Goal: Information Seeking & Learning: Learn about a topic

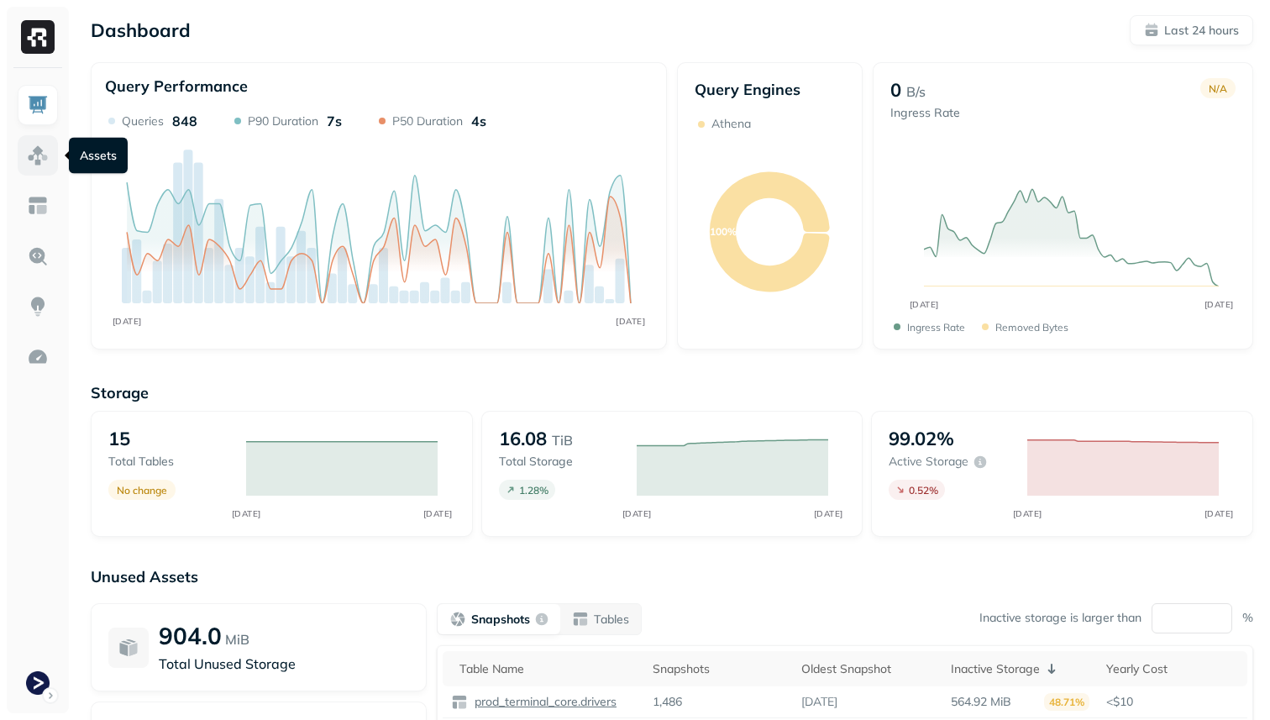
click at [24, 146] on link at bounding box center [38, 155] width 40 height 40
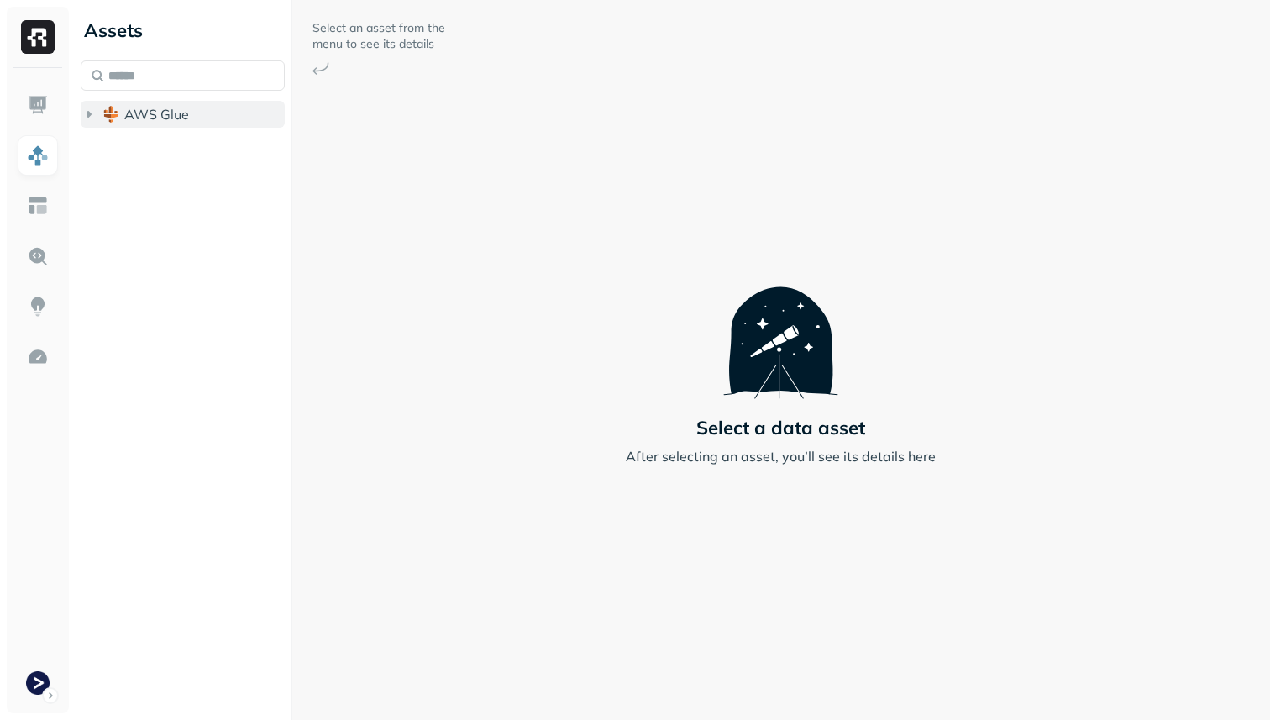
click at [134, 112] on span "AWS Glue" at bounding box center [156, 114] width 65 height 17
click at [155, 150] on span "prod_terminal_core" at bounding box center [202, 146] width 122 height 17
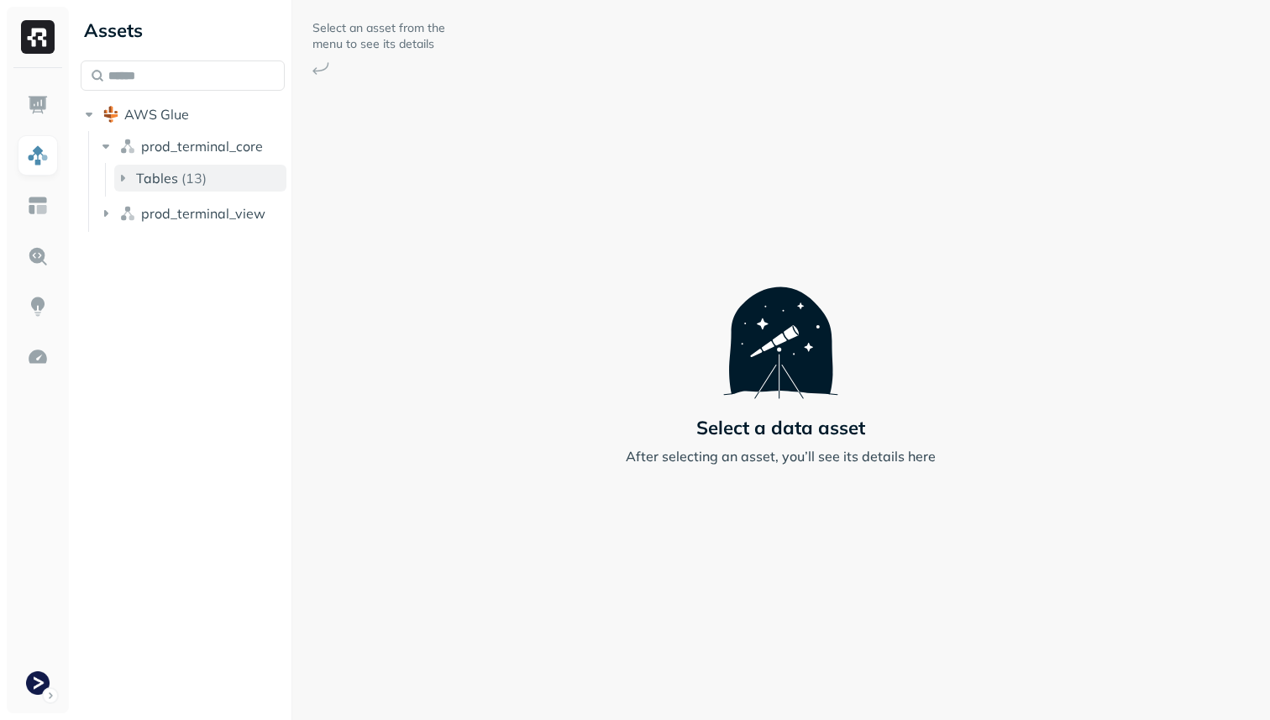
click at [163, 171] on span "Tables" at bounding box center [157, 178] width 42 height 17
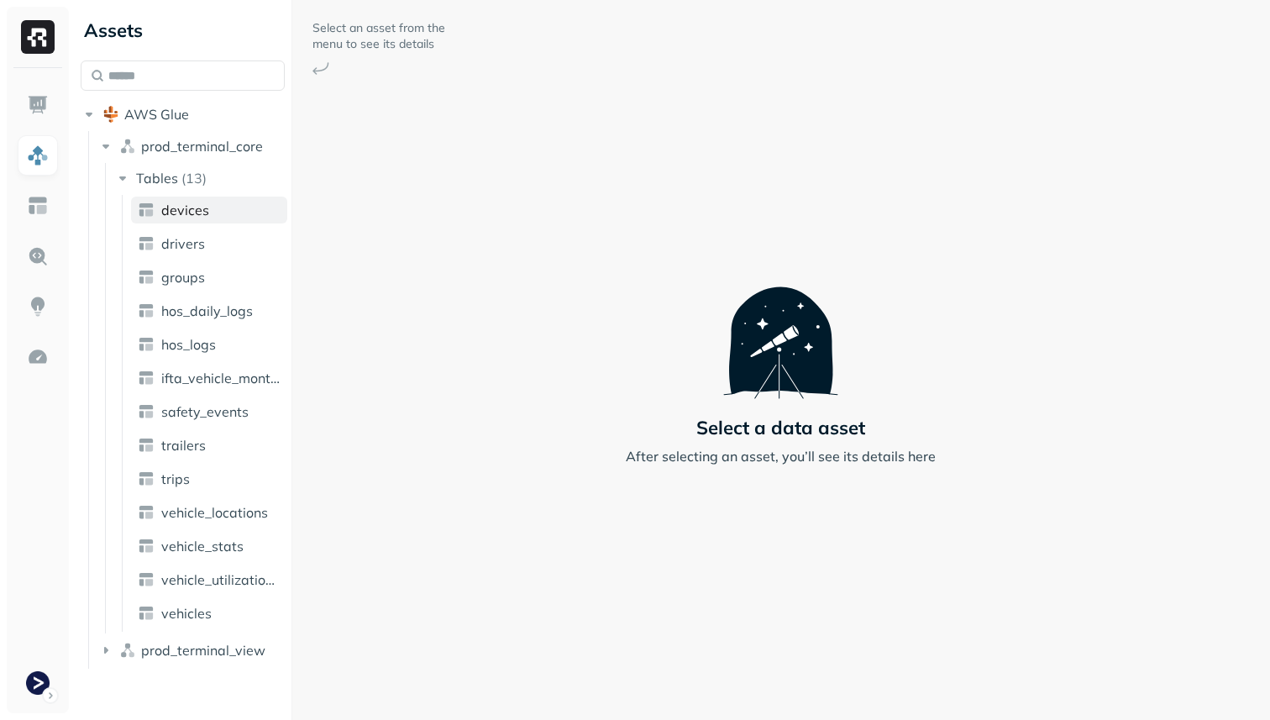
click at [185, 208] on span "devices" at bounding box center [185, 210] width 48 height 17
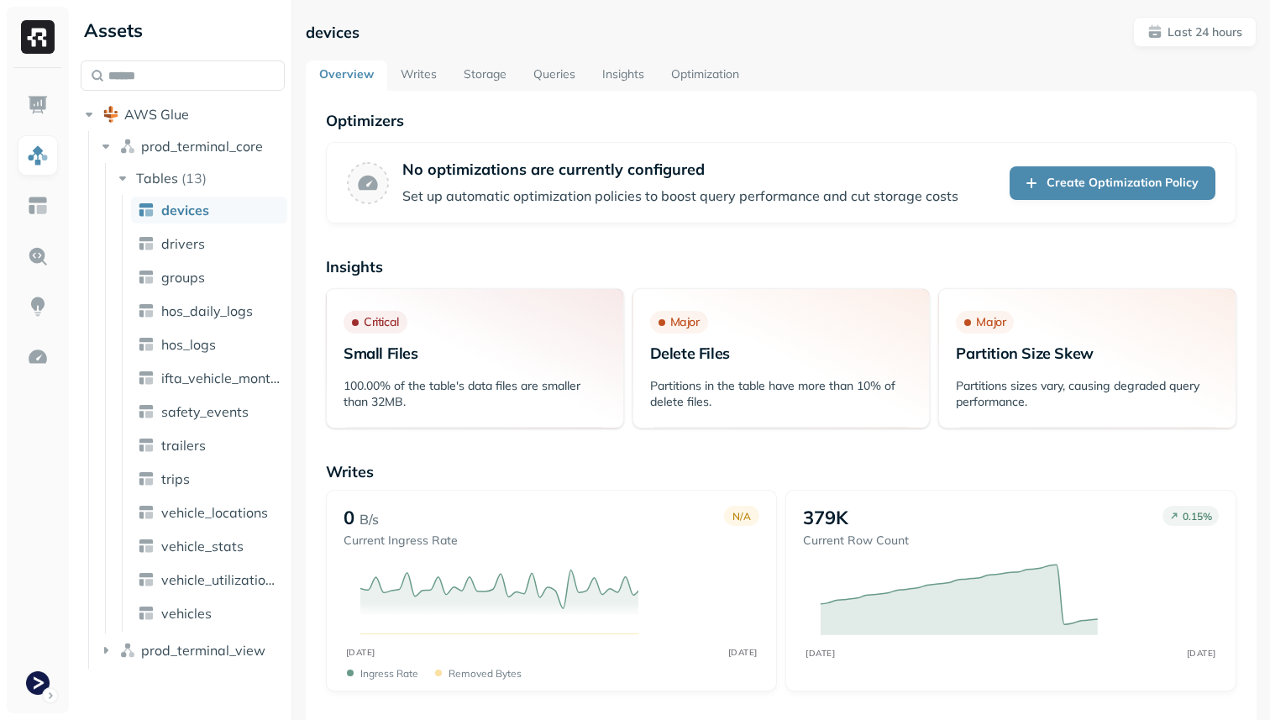
click at [501, 77] on link "Storage" at bounding box center [485, 75] width 70 height 30
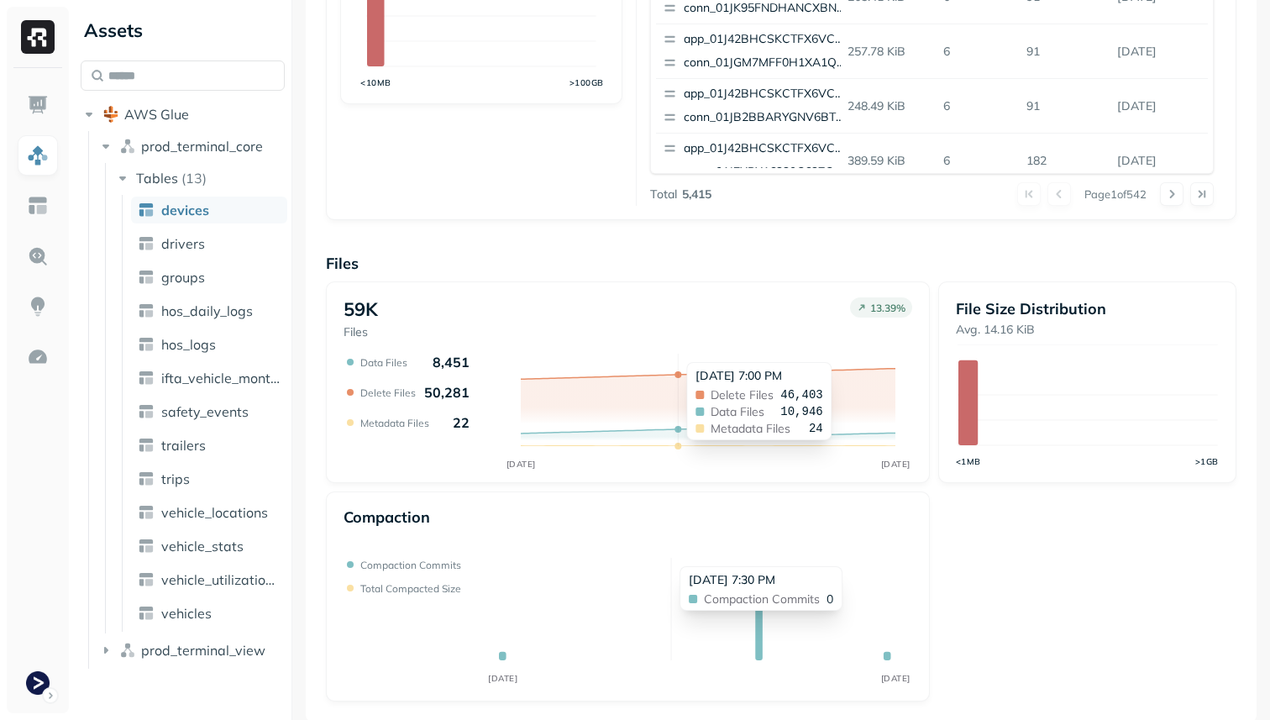
scroll to position [565, 0]
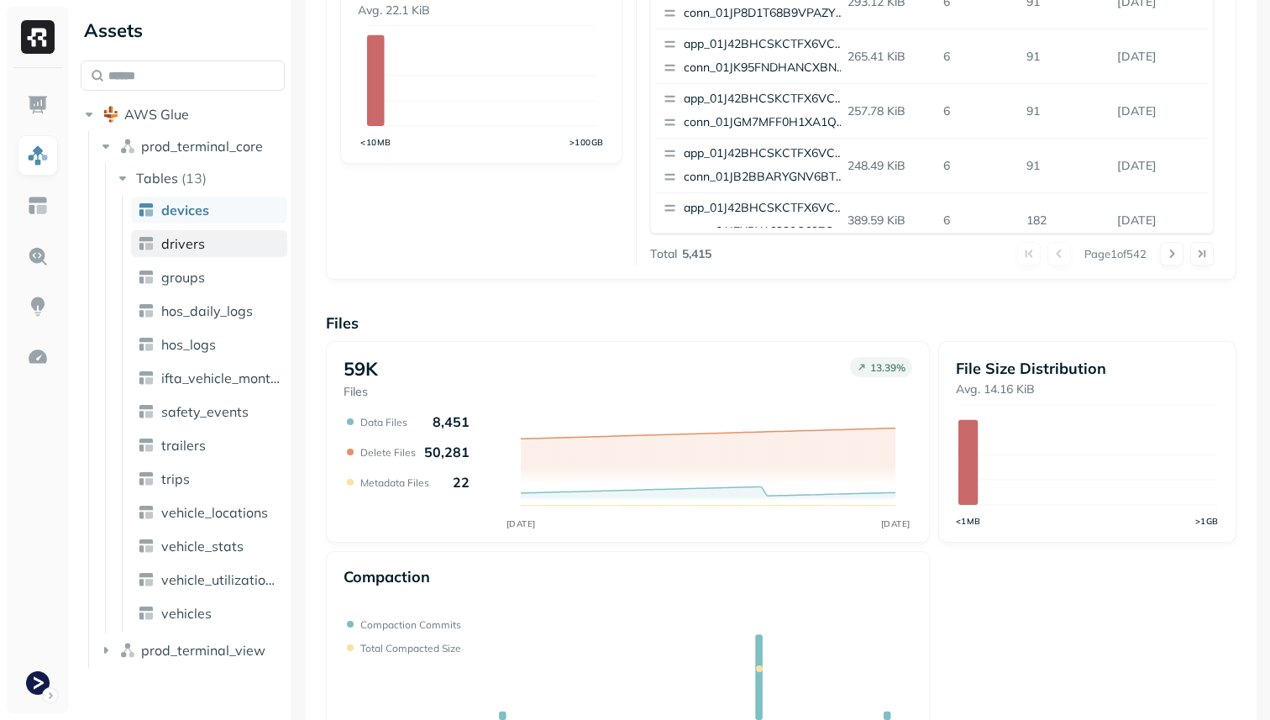
click at [223, 242] on link "drivers" at bounding box center [209, 243] width 156 height 27
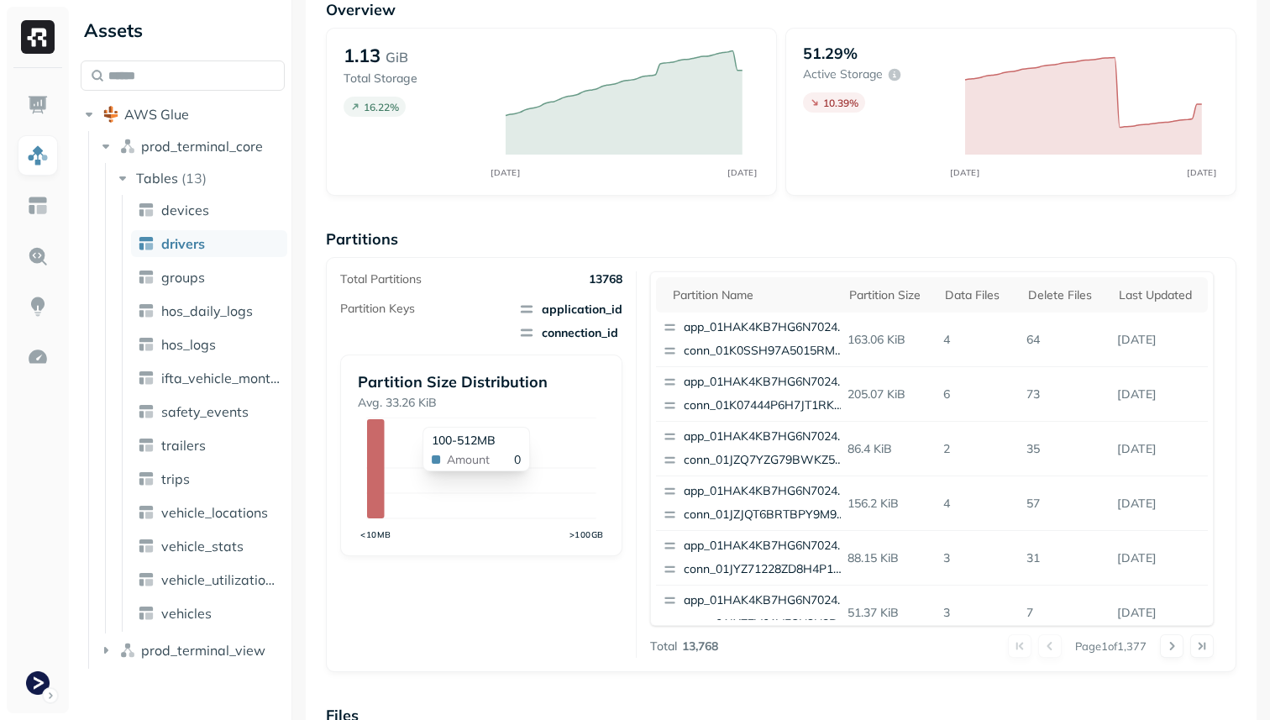
scroll to position [565, 0]
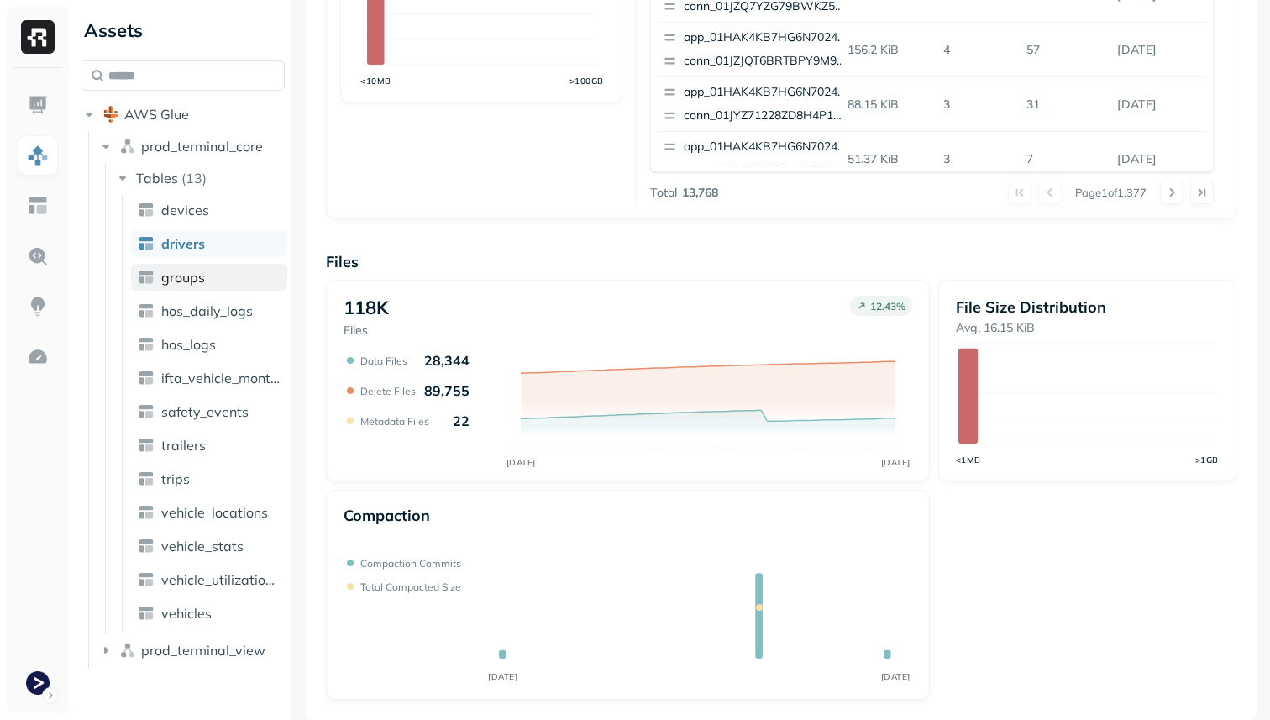
click at [239, 279] on link "groups" at bounding box center [209, 277] width 156 height 27
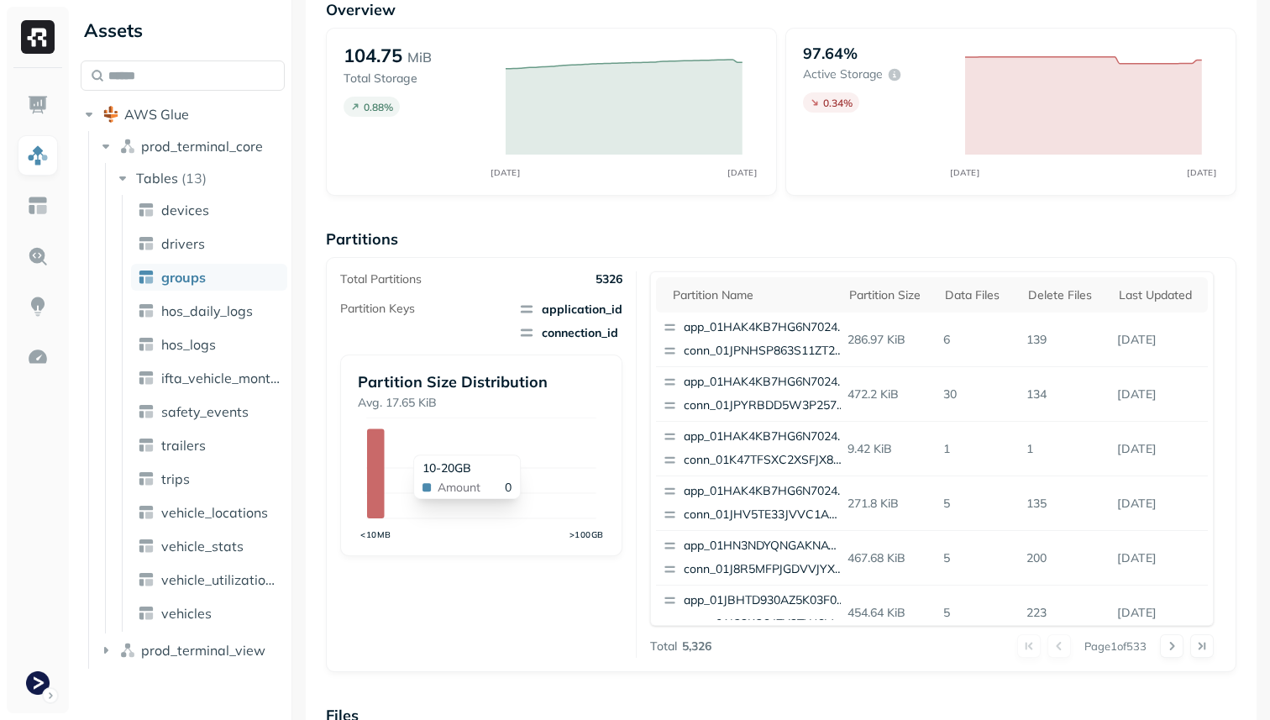
scroll to position [565, 0]
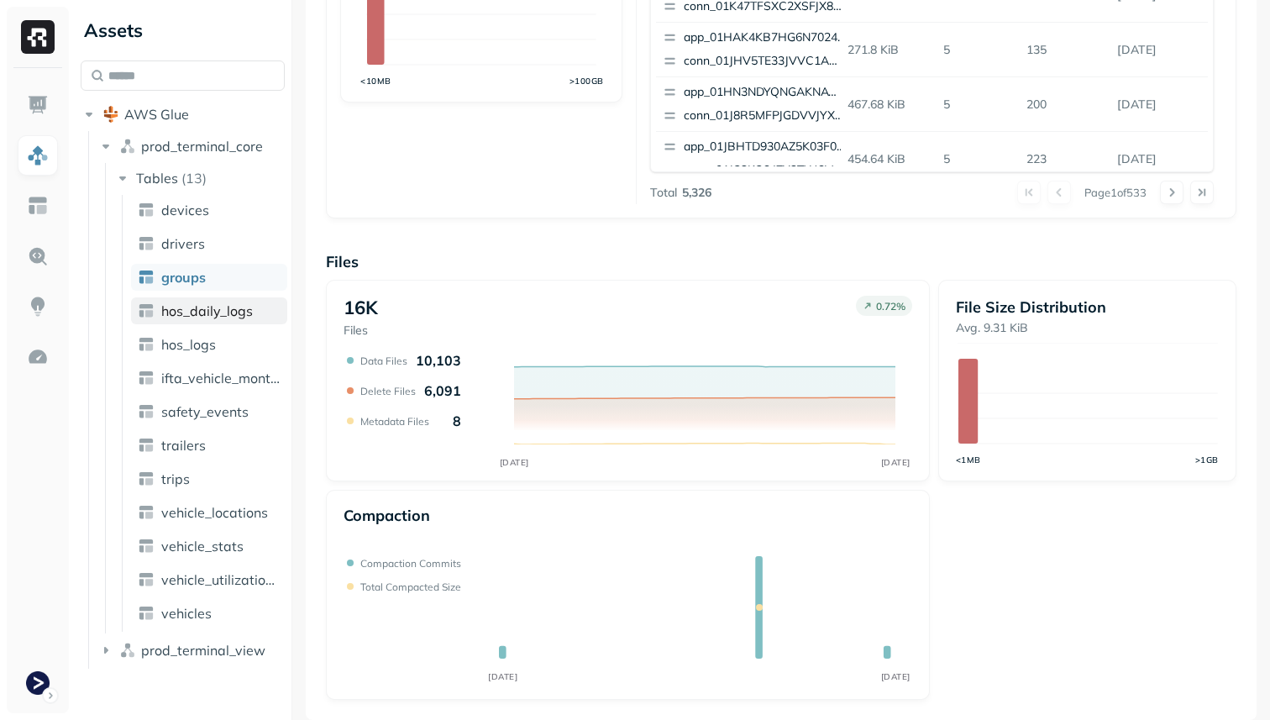
click at [254, 313] on link "hos_daily_logs" at bounding box center [209, 310] width 156 height 27
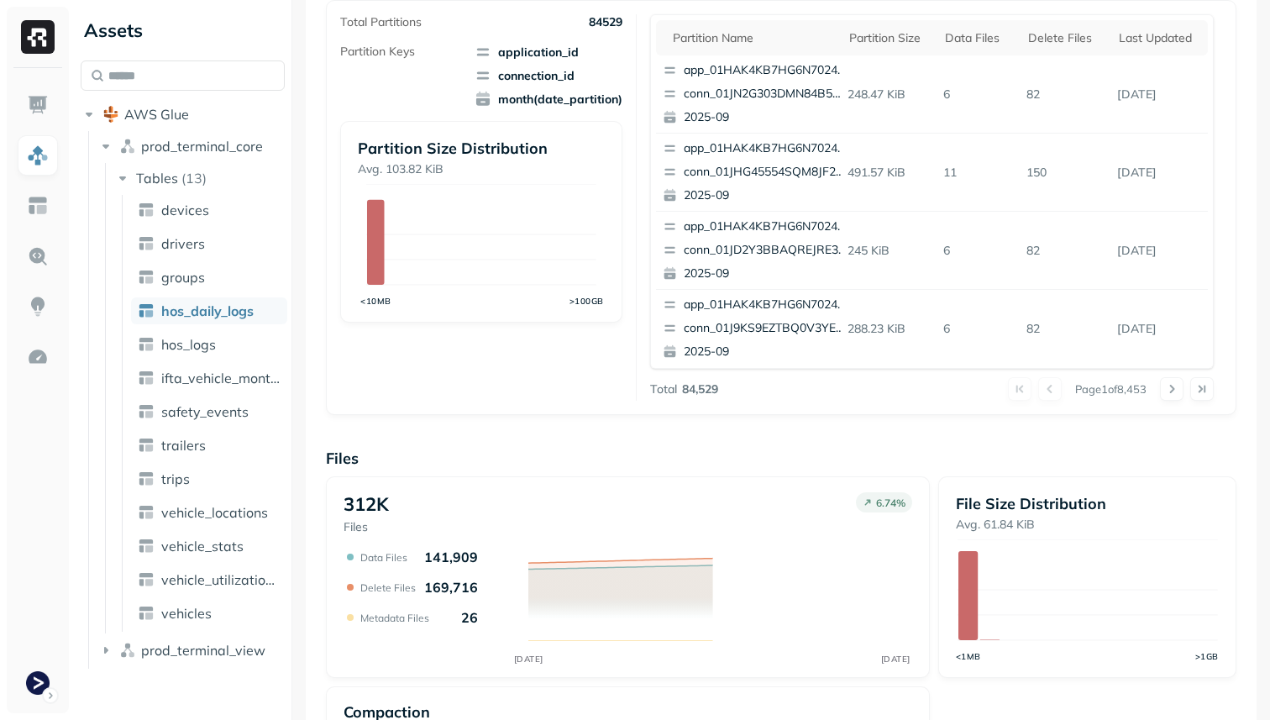
scroll to position [565, 0]
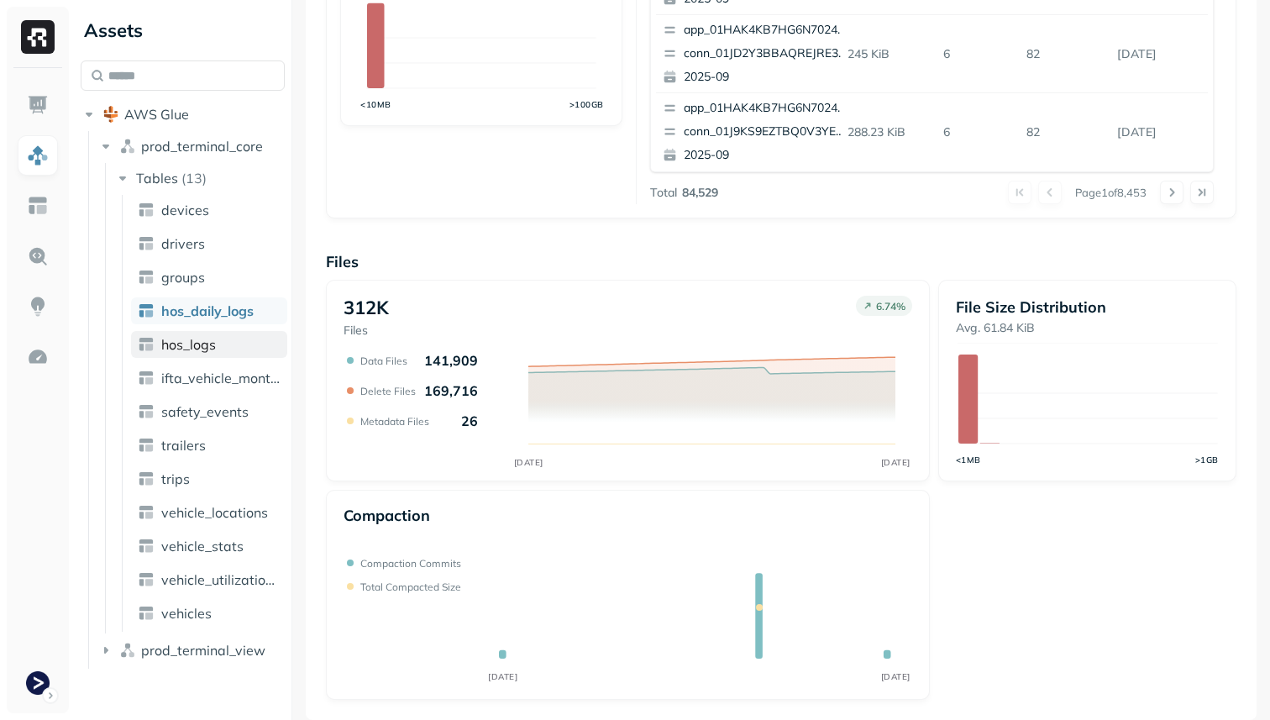
click at [218, 347] on link "hos_logs" at bounding box center [209, 344] width 156 height 27
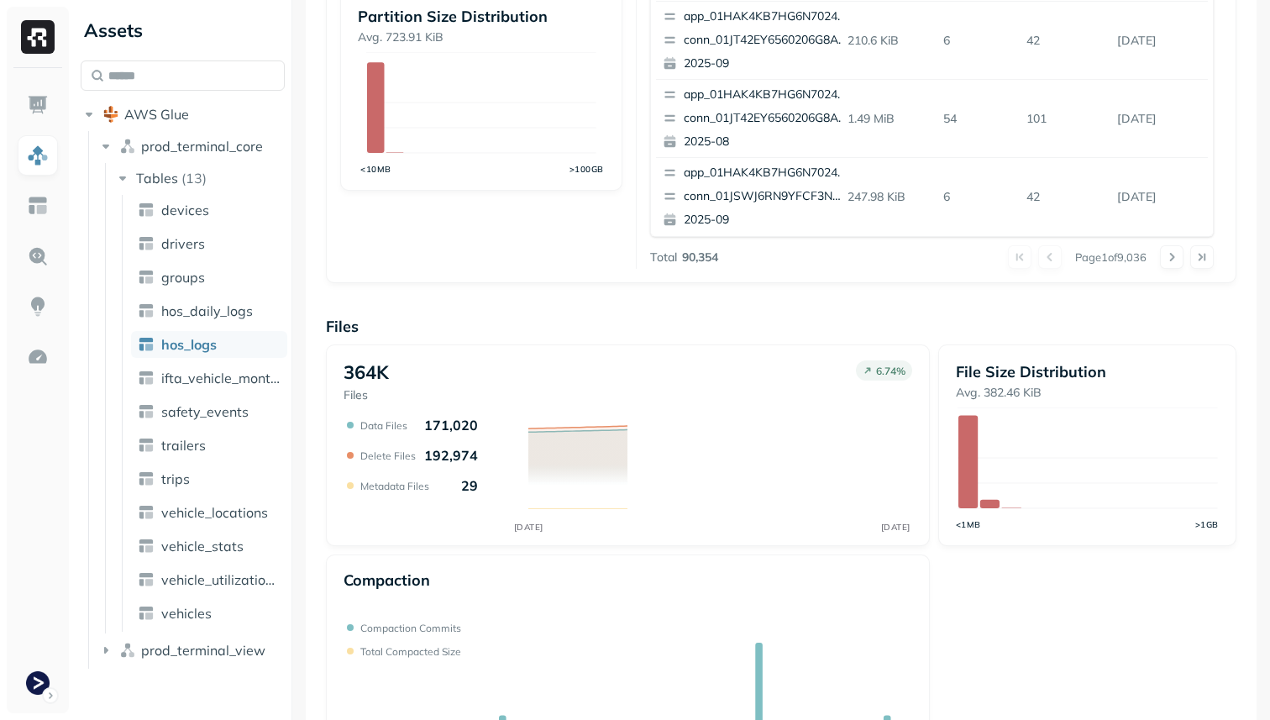
scroll to position [565, 0]
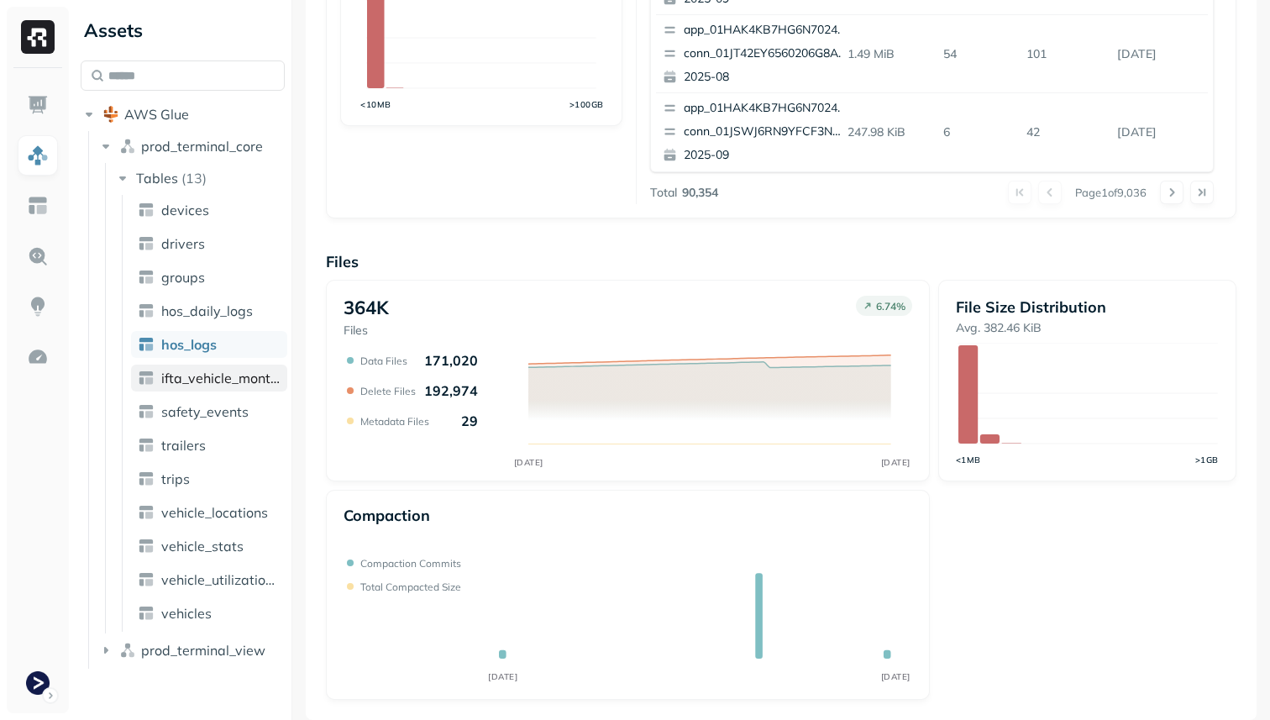
click at [223, 375] on span "ifta_vehicle_months" at bounding box center [220, 378] width 119 height 17
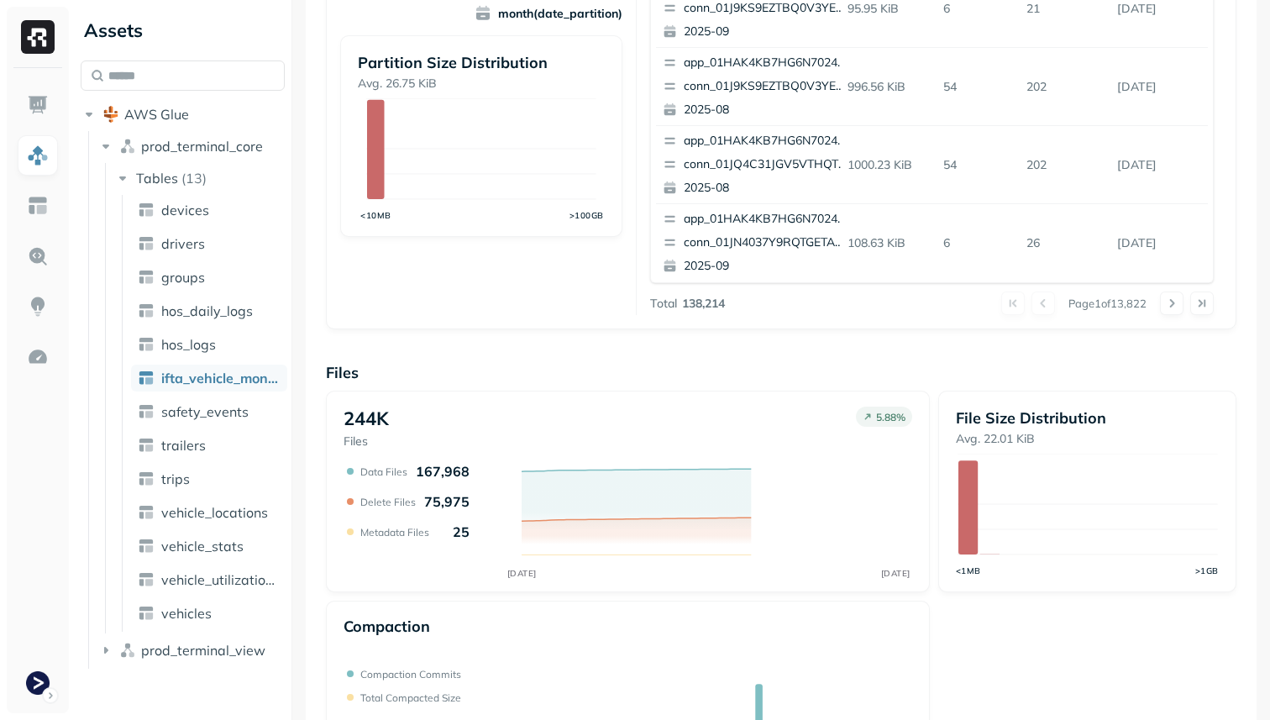
scroll to position [565, 0]
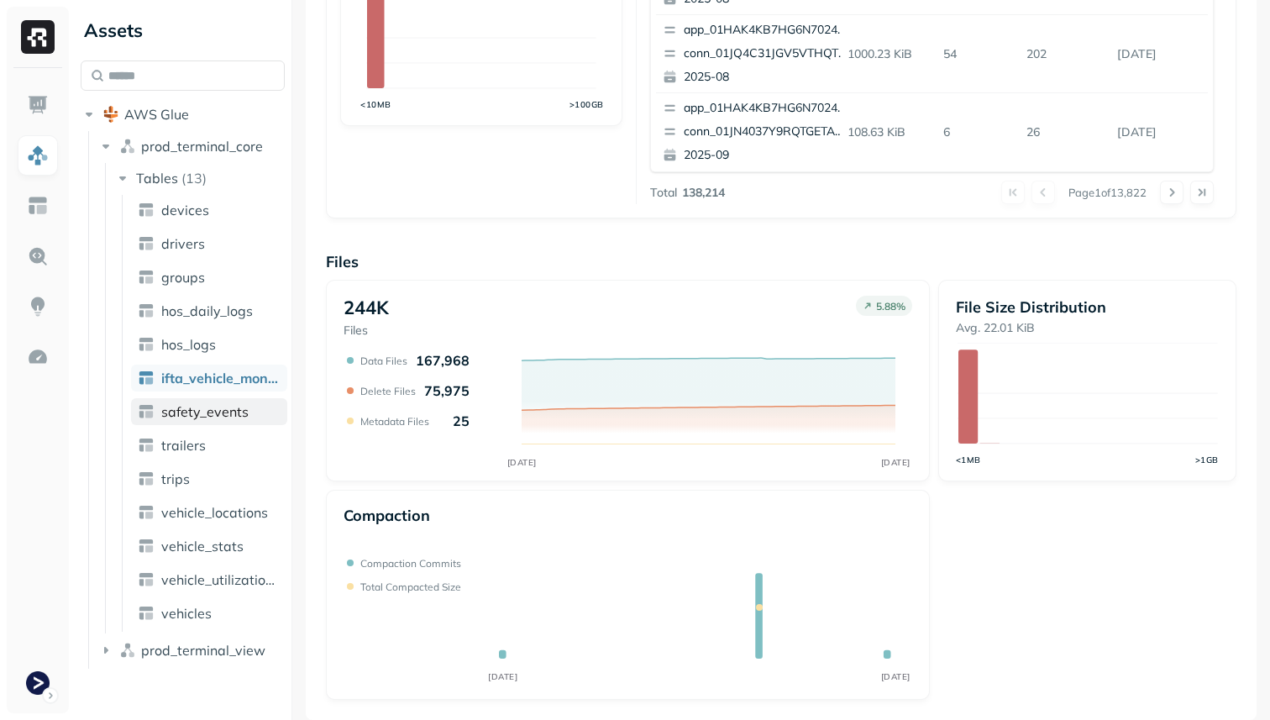
click at [234, 420] on link "safety_events" at bounding box center [209, 411] width 156 height 27
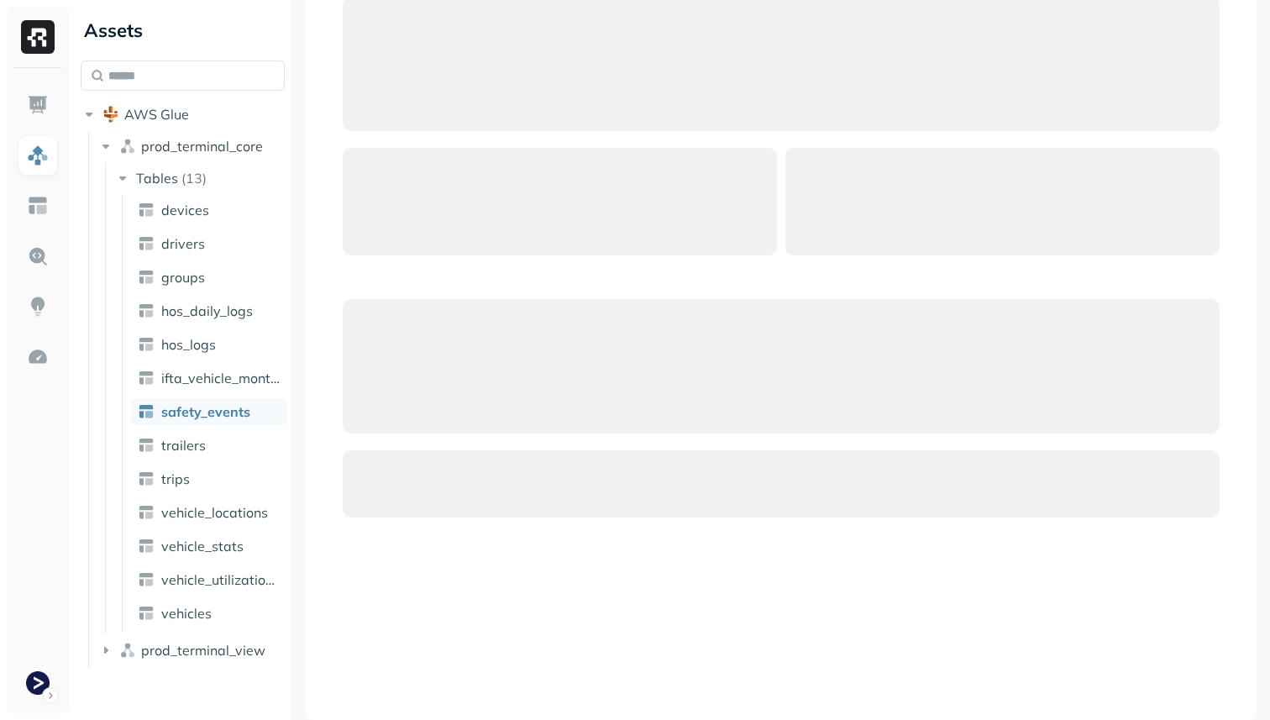
scroll to position [111, 0]
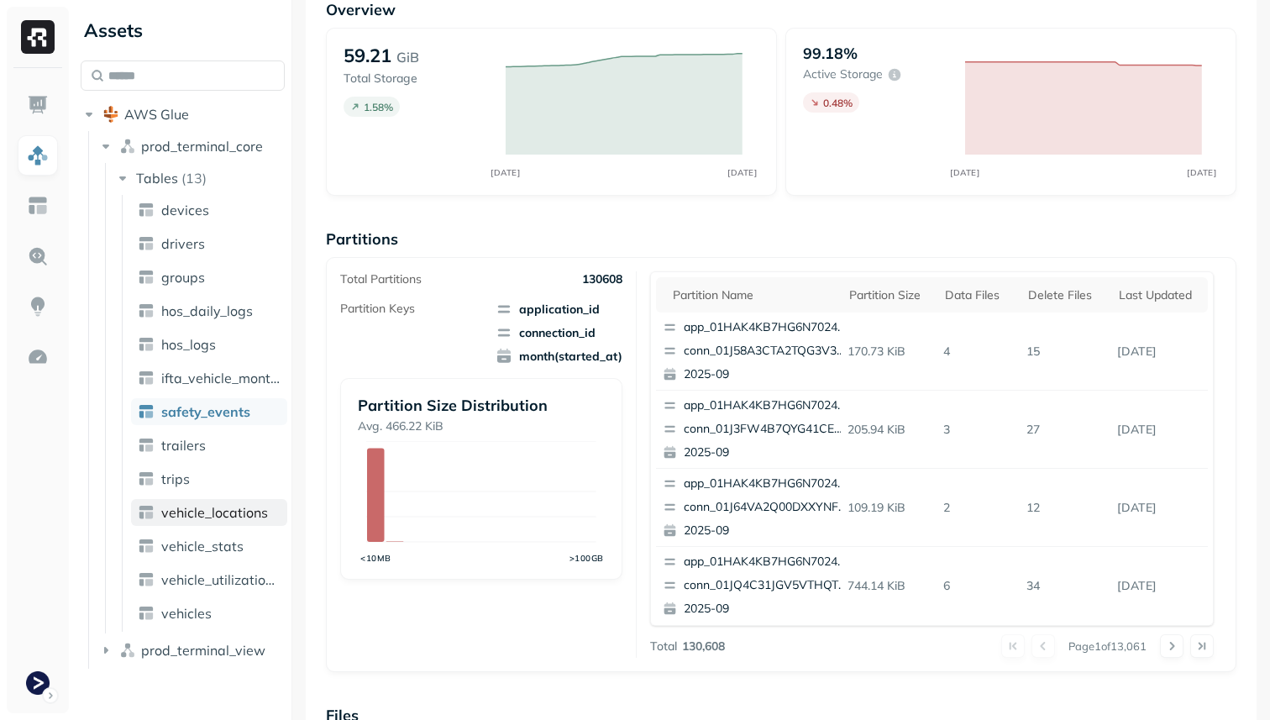
click at [216, 499] on link "vehicle_locations" at bounding box center [209, 512] width 156 height 27
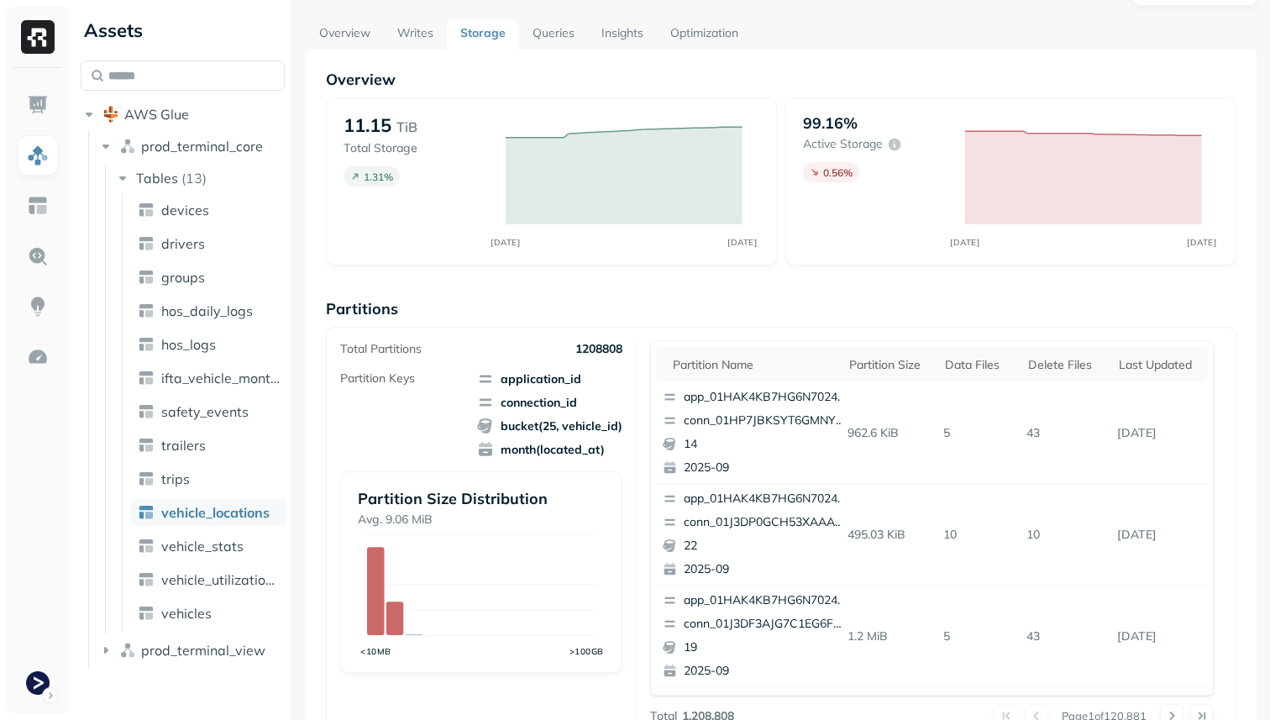
scroll to position [37, 0]
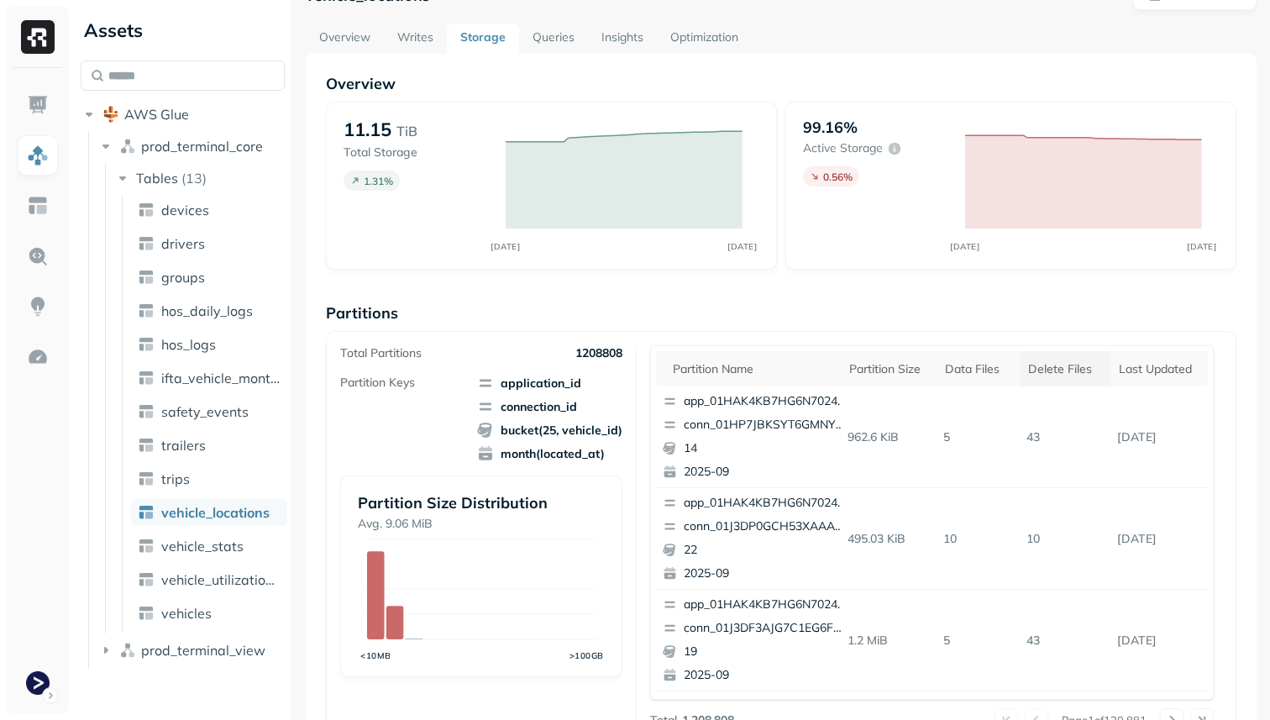
click at [1082, 360] on th "Delete Files" at bounding box center [1065, 368] width 91 height 35
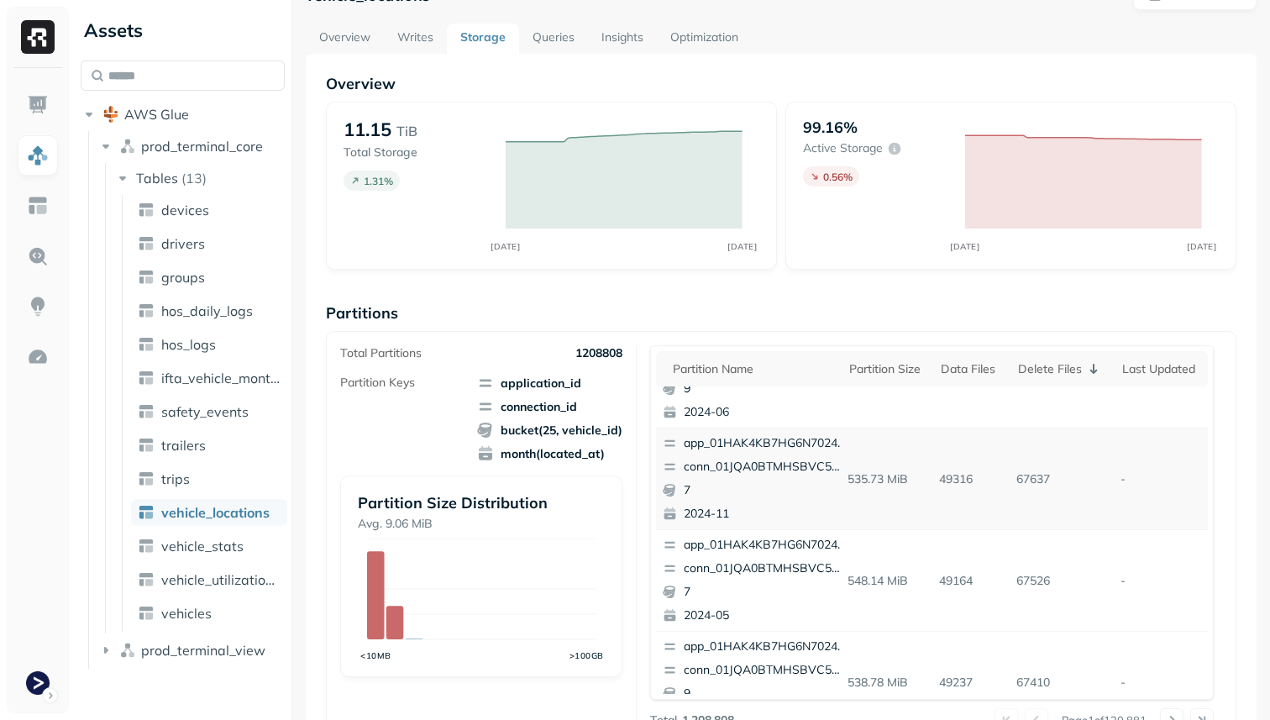
scroll to position [64, 0]
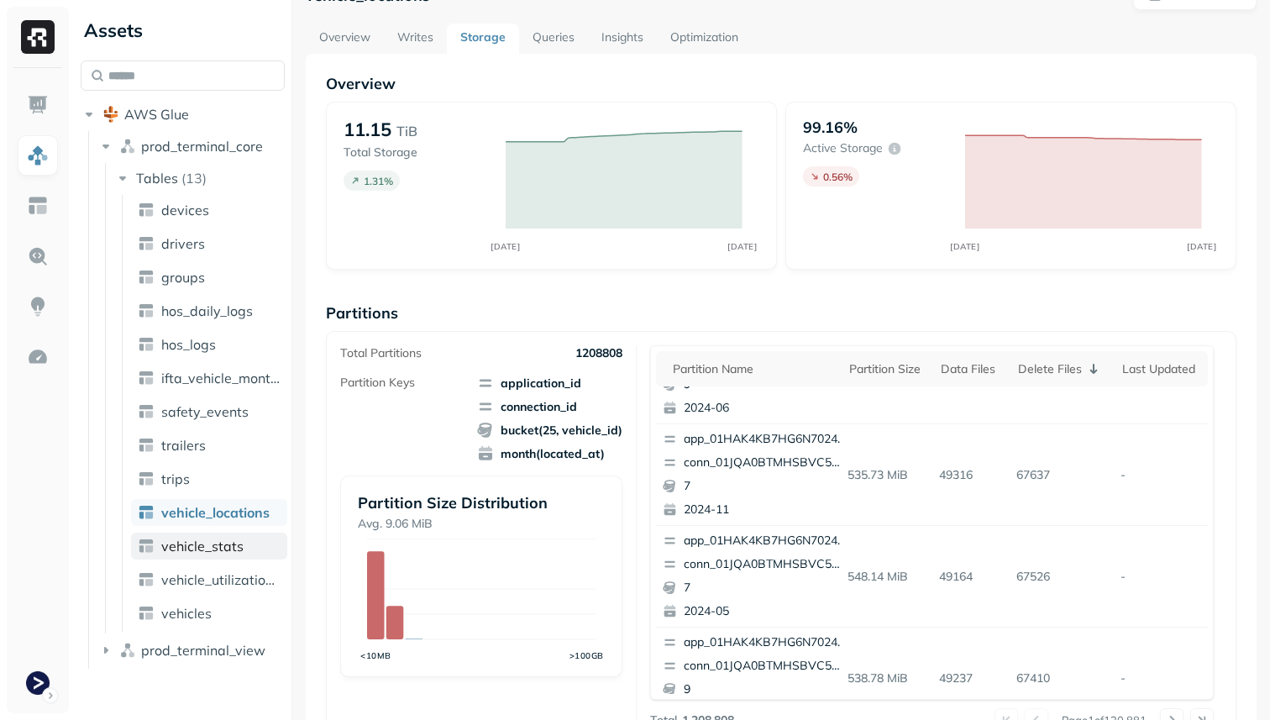
click at [234, 548] on span "vehicle_stats" at bounding box center [202, 546] width 82 height 17
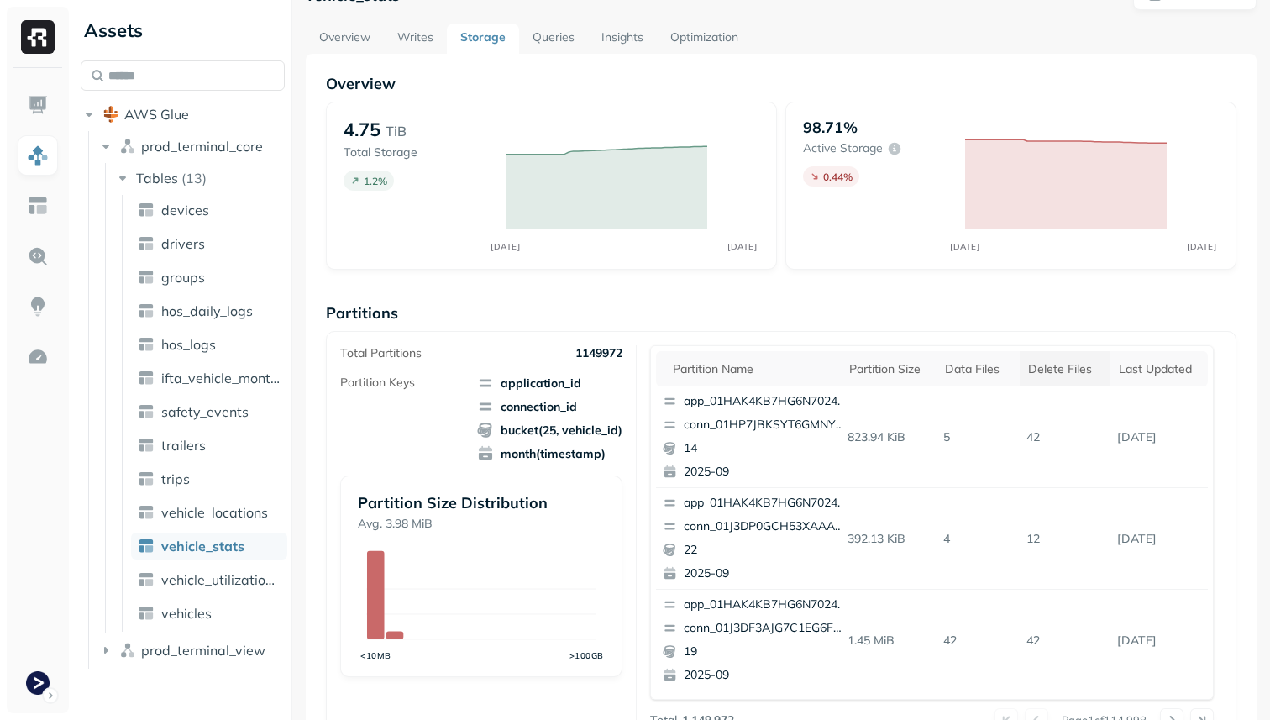
click at [1054, 370] on div "Delete Files" at bounding box center [1065, 369] width 74 height 16
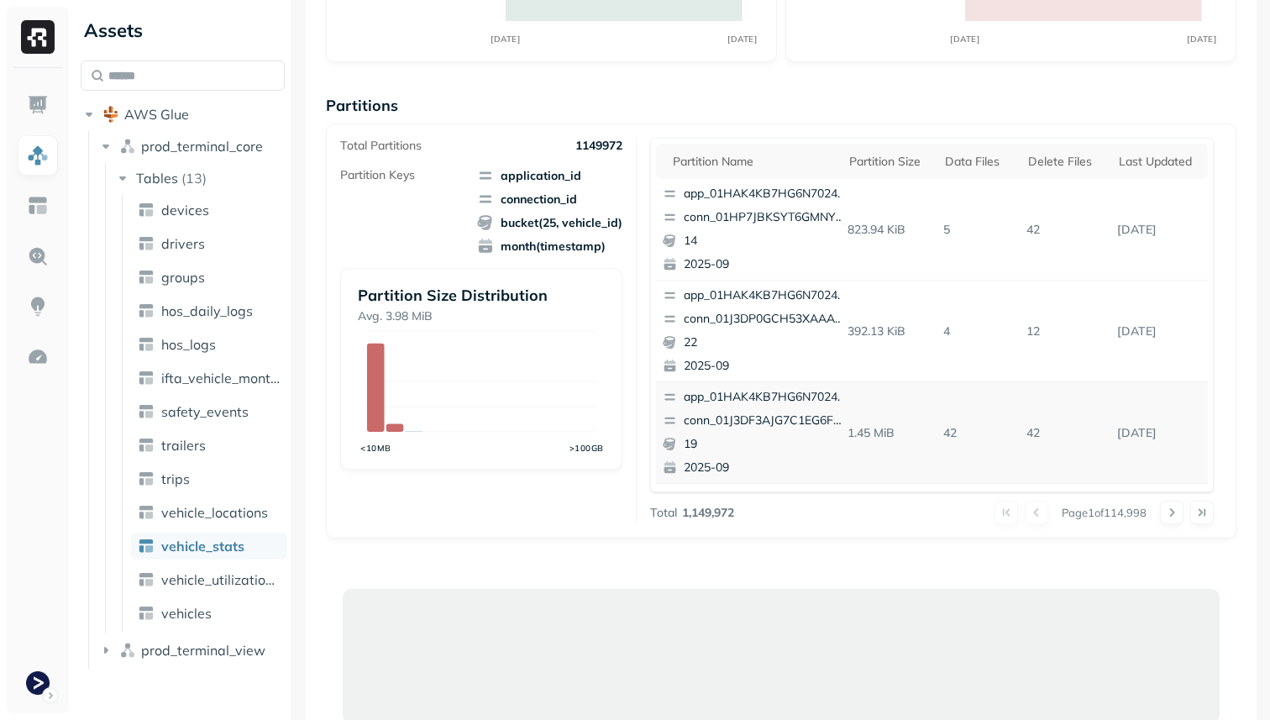
scroll to position [244, 0]
click at [1167, 504] on button at bounding box center [1172, 514] width 24 height 24
click at [1168, 507] on button at bounding box center [1172, 514] width 24 height 24
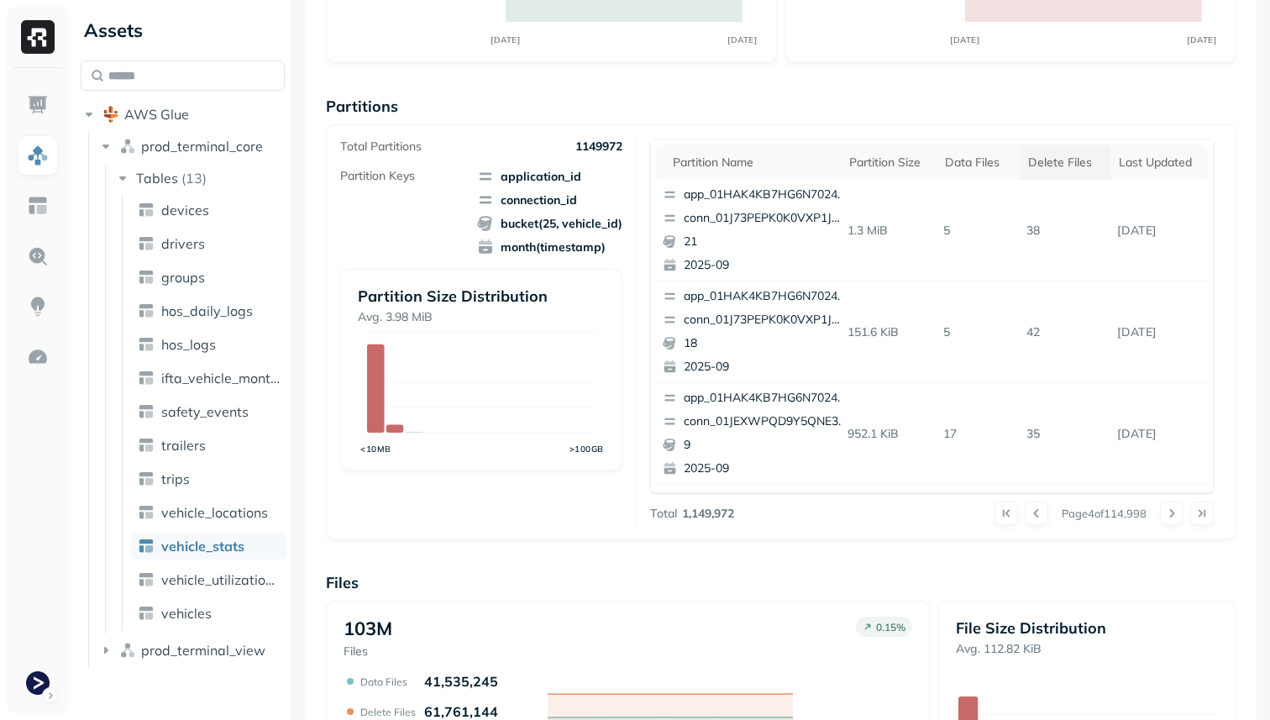
click at [1053, 161] on div "Delete Files" at bounding box center [1065, 163] width 74 height 16
click at [1167, 509] on button at bounding box center [1172, 514] width 24 height 24
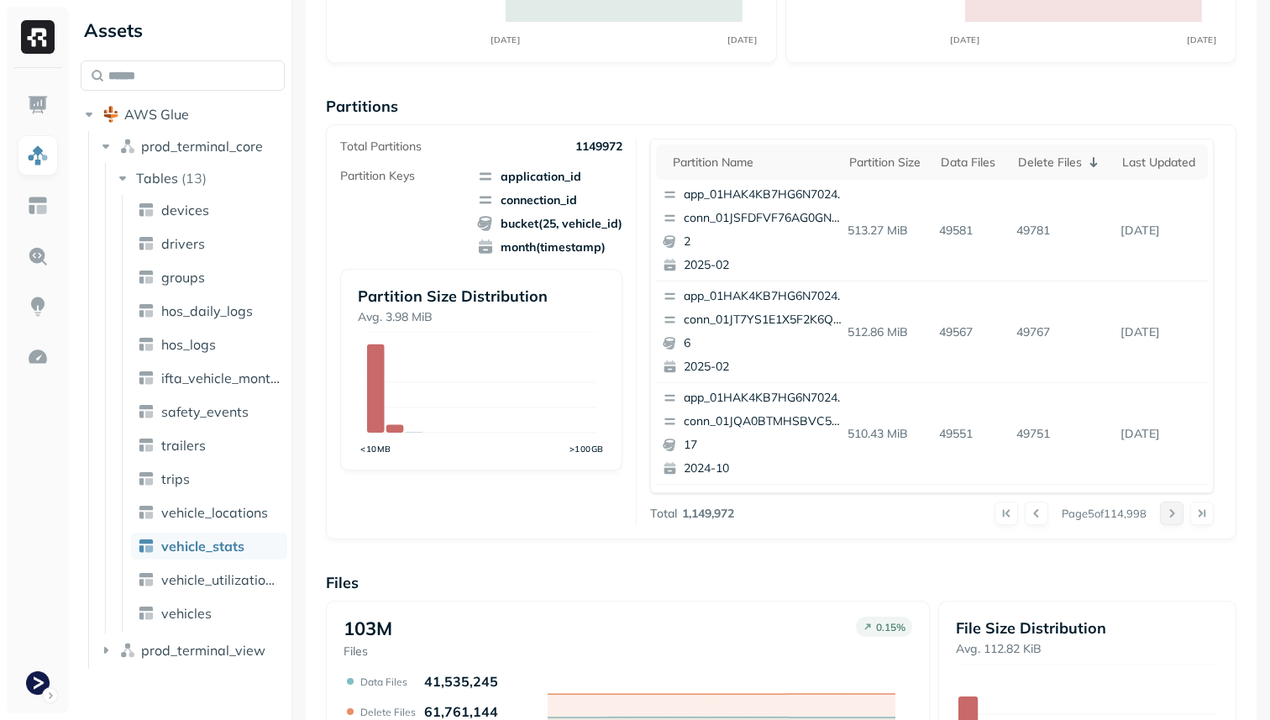
click at [1167, 509] on button at bounding box center [1172, 514] width 24 height 24
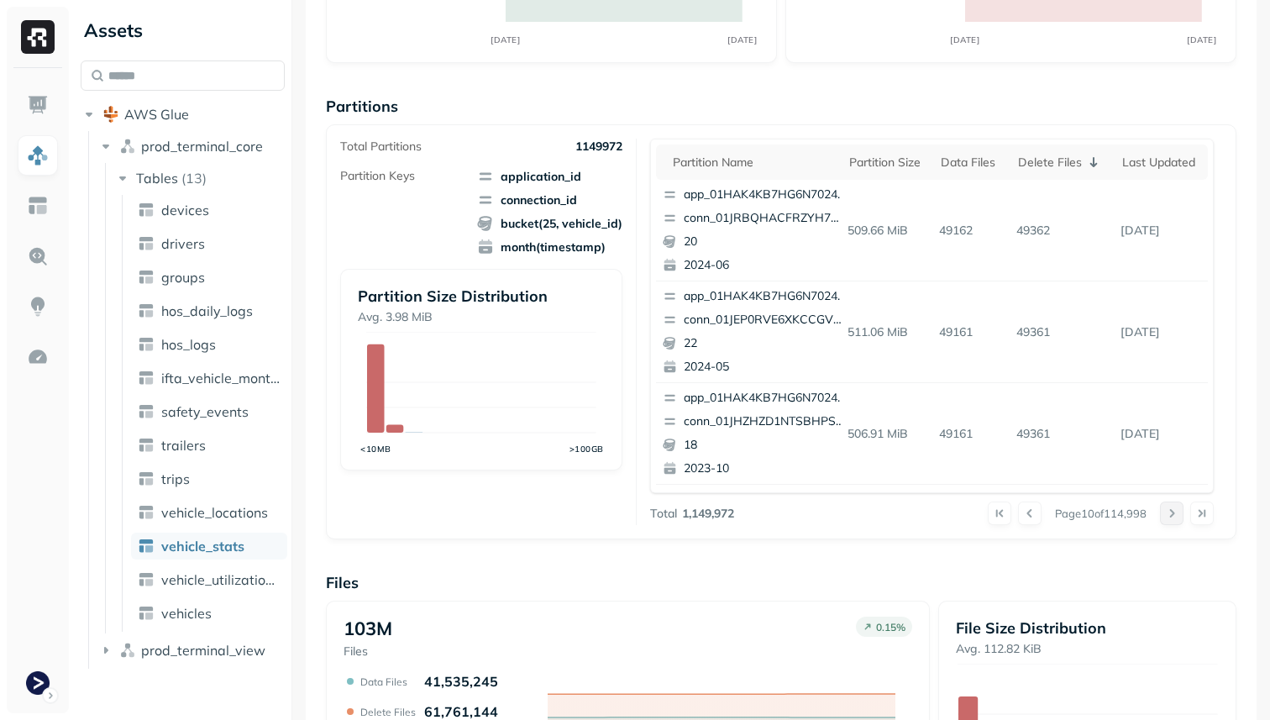
click at [1167, 509] on button at bounding box center [1172, 514] width 24 height 24
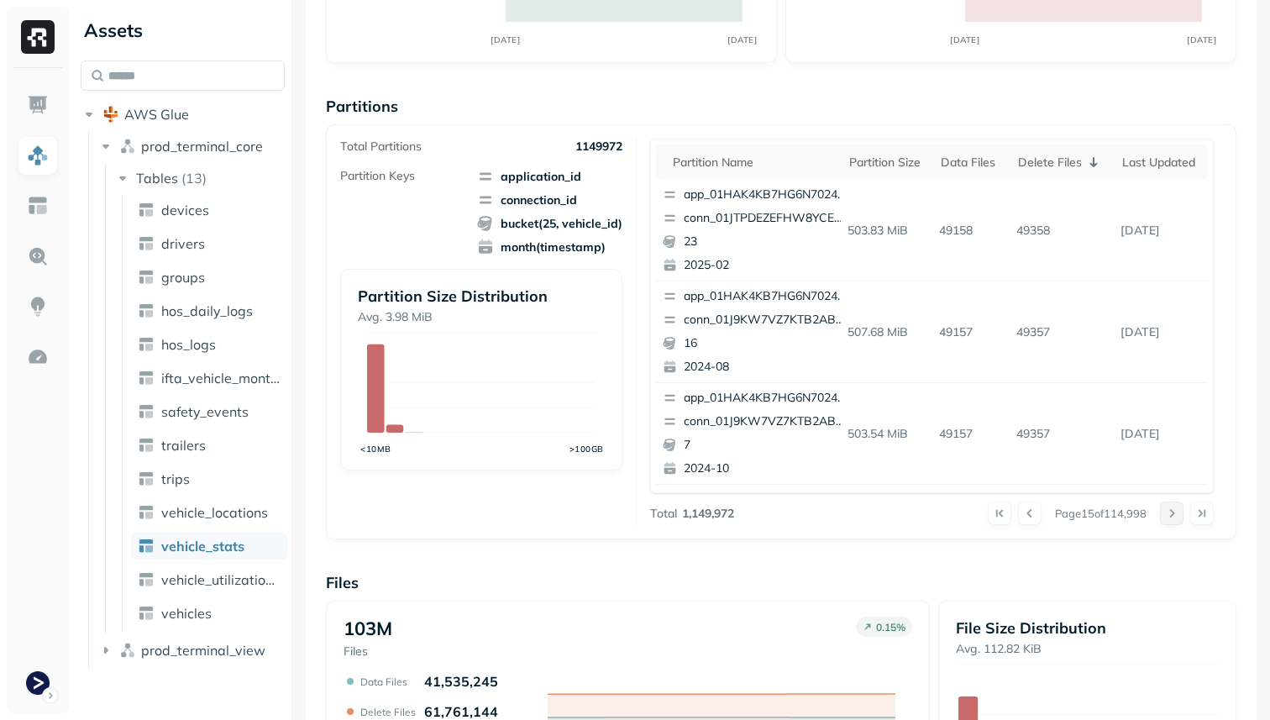
click at [1167, 509] on button at bounding box center [1172, 514] width 24 height 24
click at [1168, 510] on button at bounding box center [1172, 514] width 24 height 24
click at [241, 541] on span "vehicle_stats" at bounding box center [202, 546] width 83 height 17
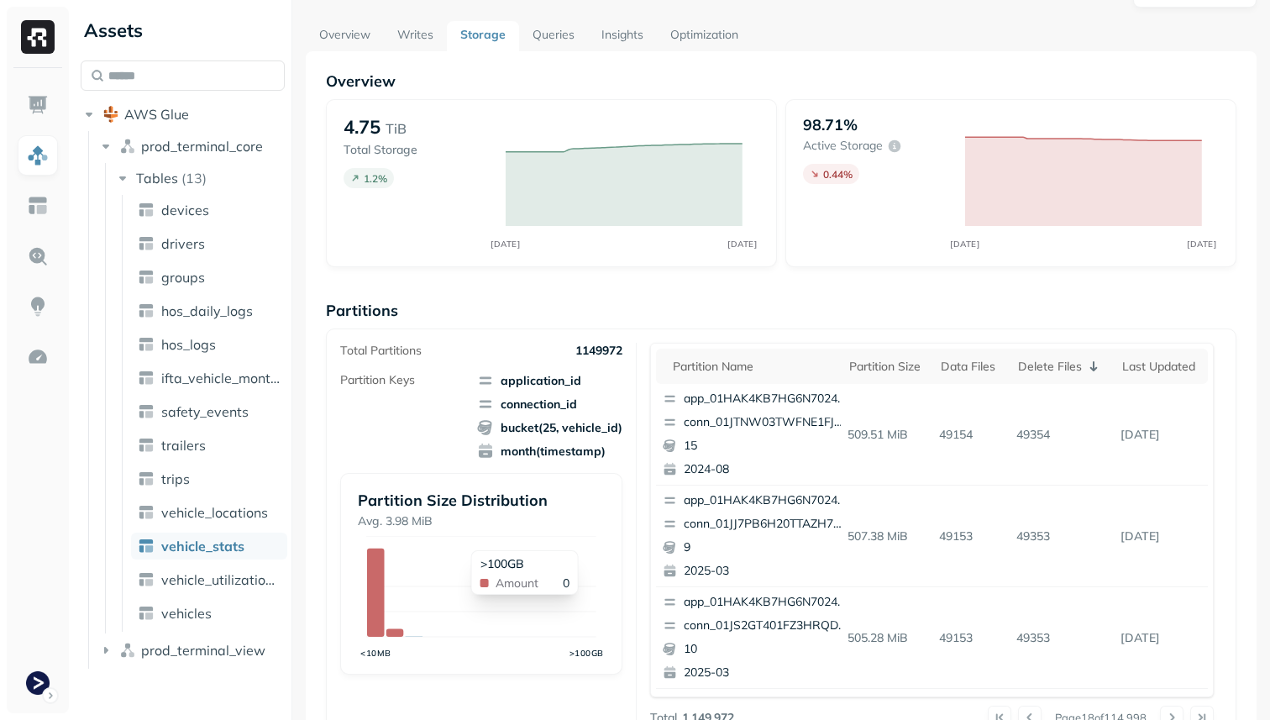
scroll to position [0, 0]
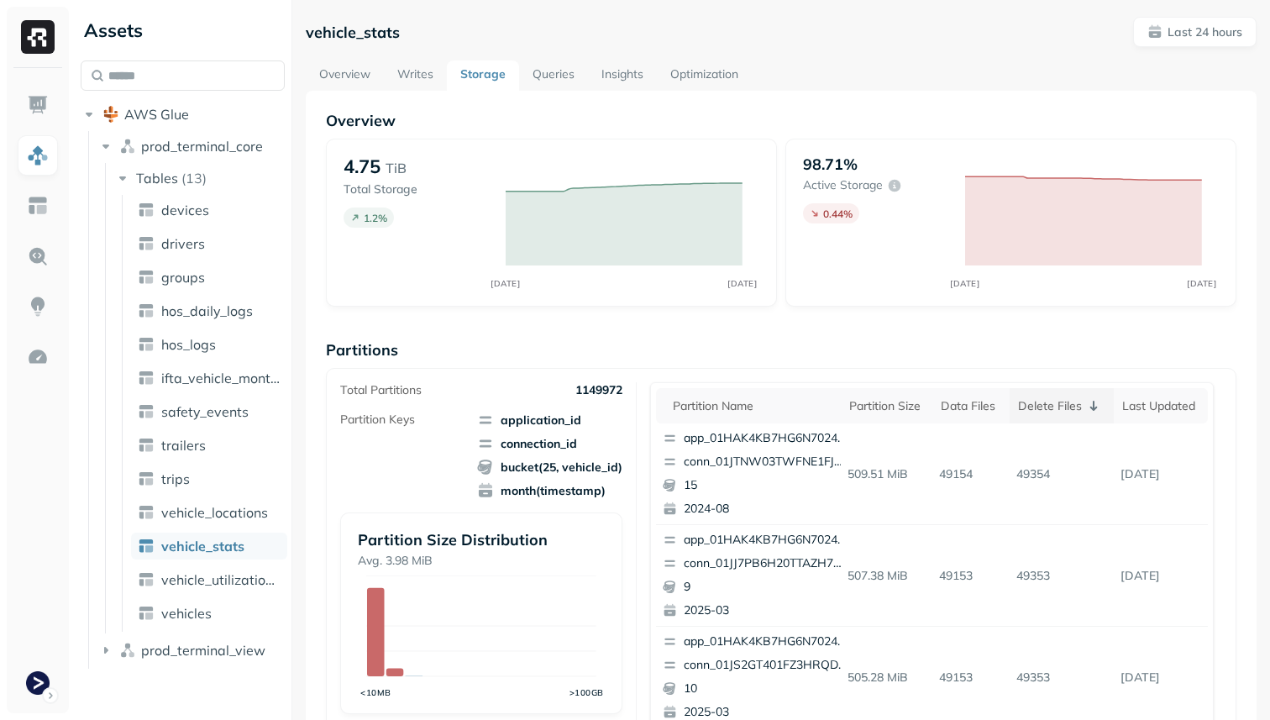
click at [1063, 408] on div "Delete Files" at bounding box center [1062, 406] width 88 height 20
click at [1063, 408] on div "Delete Files" at bounding box center [1065, 406] width 74 height 16
click at [1048, 399] on div "Delete Files" at bounding box center [1062, 406] width 88 height 20
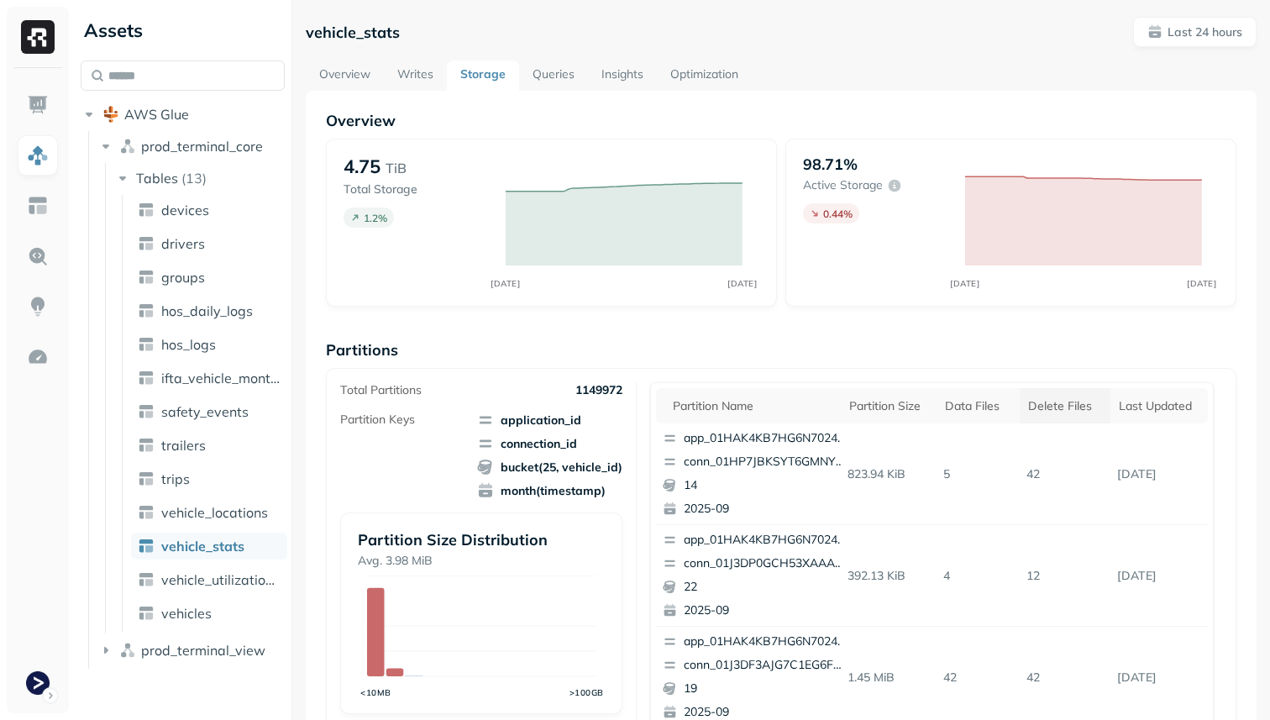
click at [1048, 399] on div "Delete Files" at bounding box center [1065, 406] width 74 height 16
click at [1075, 410] on div "Delete Files" at bounding box center [1065, 406] width 74 height 16
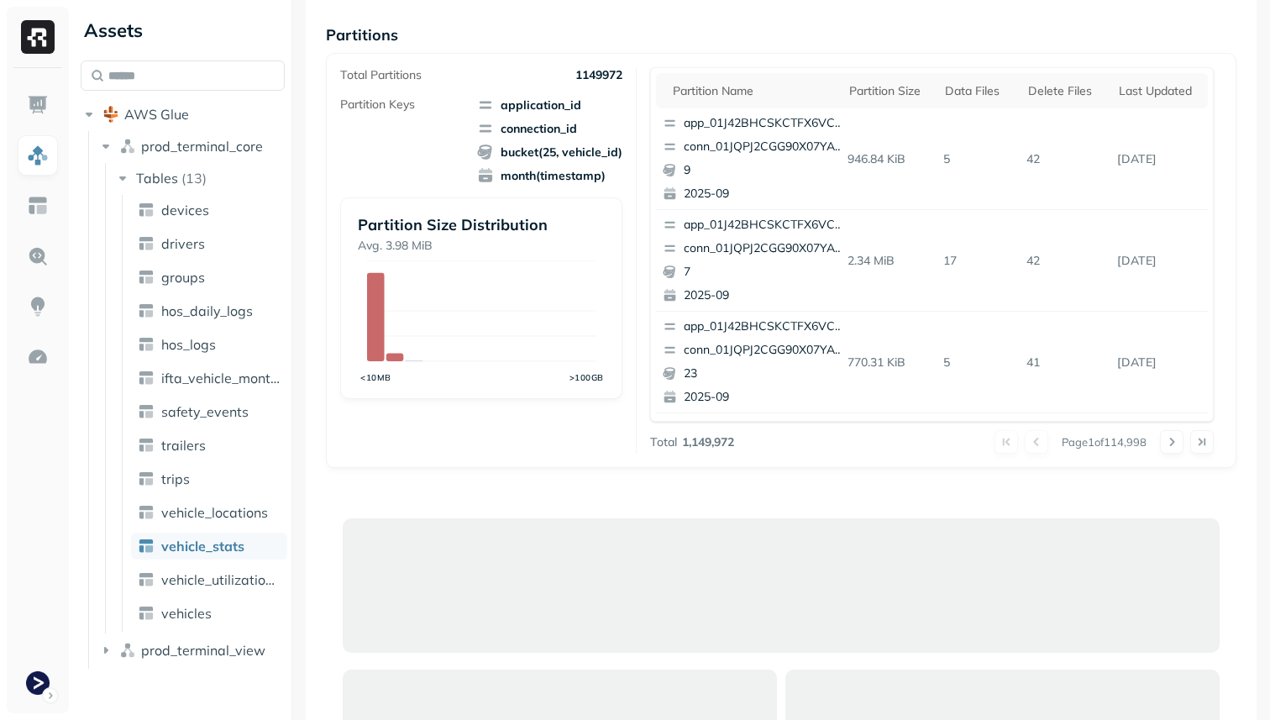
scroll to position [302, 0]
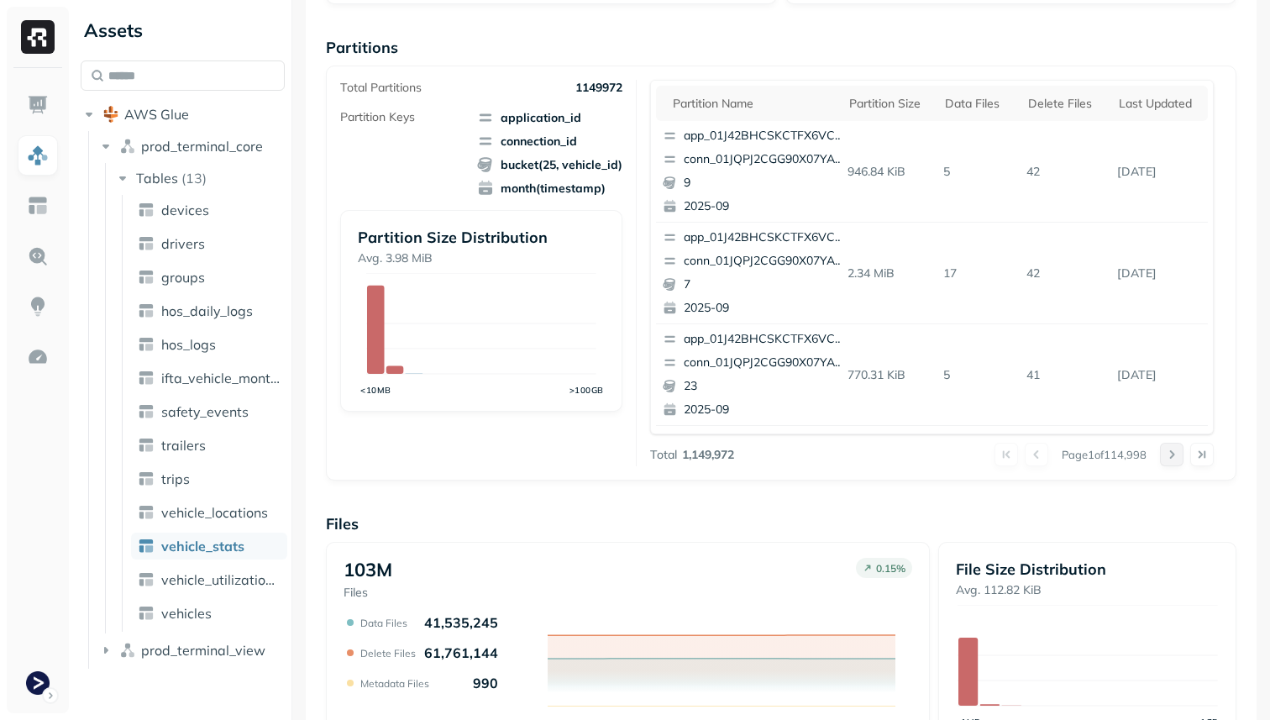
click at [1164, 455] on button at bounding box center [1172, 455] width 24 height 24
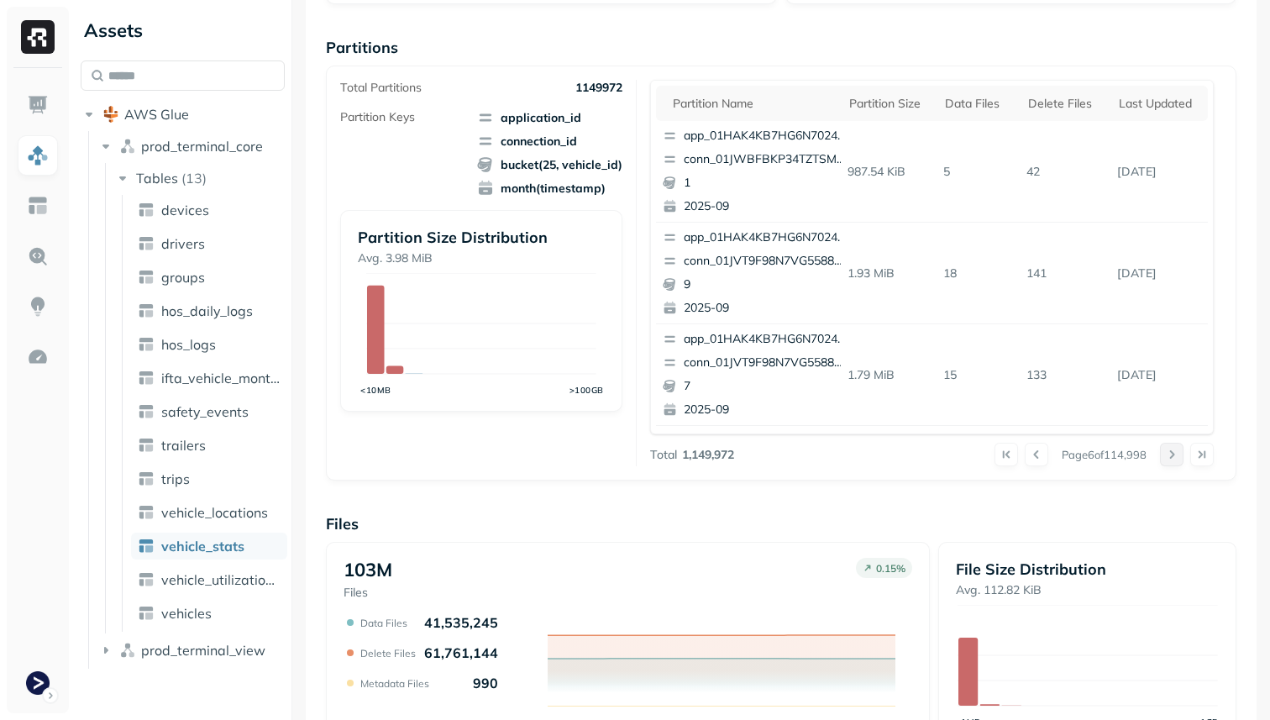
click at [1164, 455] on button at bounding box center [1172, 455] width 24 height 24
click at [1164, 455] on div at bounding box center [1187, 455] width 54 height 24
click at [1164, 455] on button at bounding box center [1172, 455] width 24 height 24
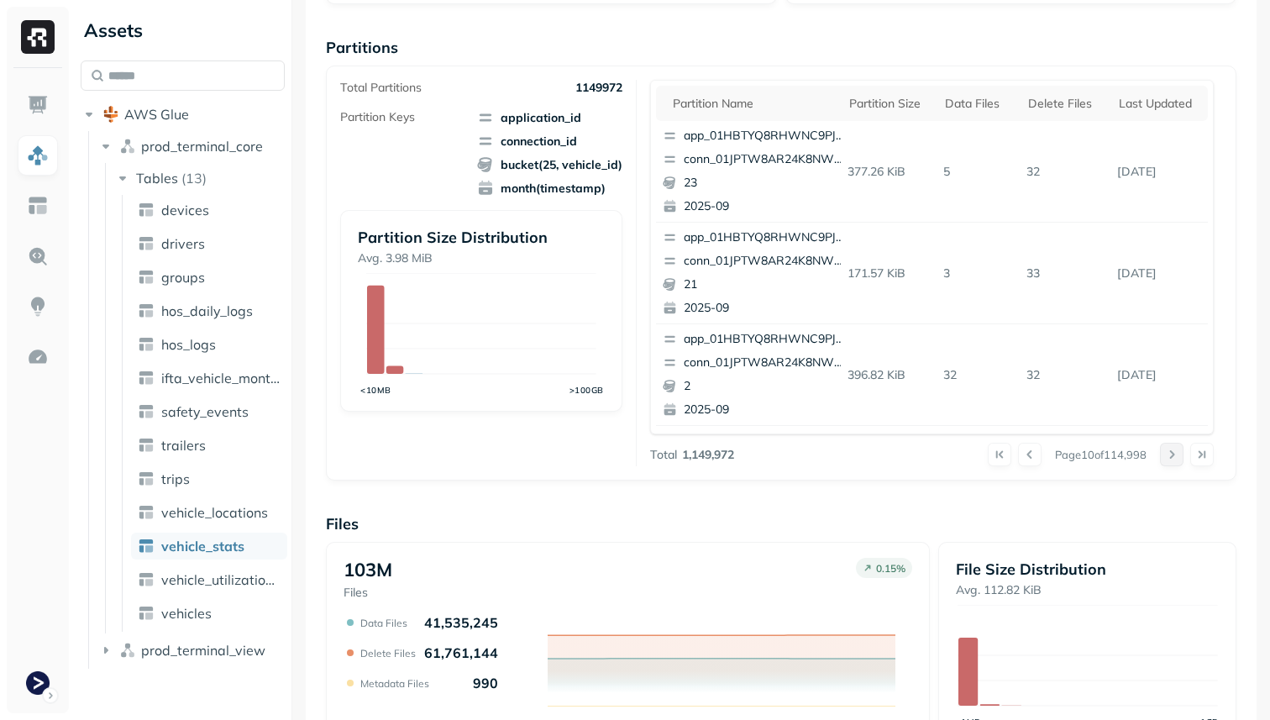
click at [1164, 455] on button at bounding box center [1172, 455] width 24 height 24
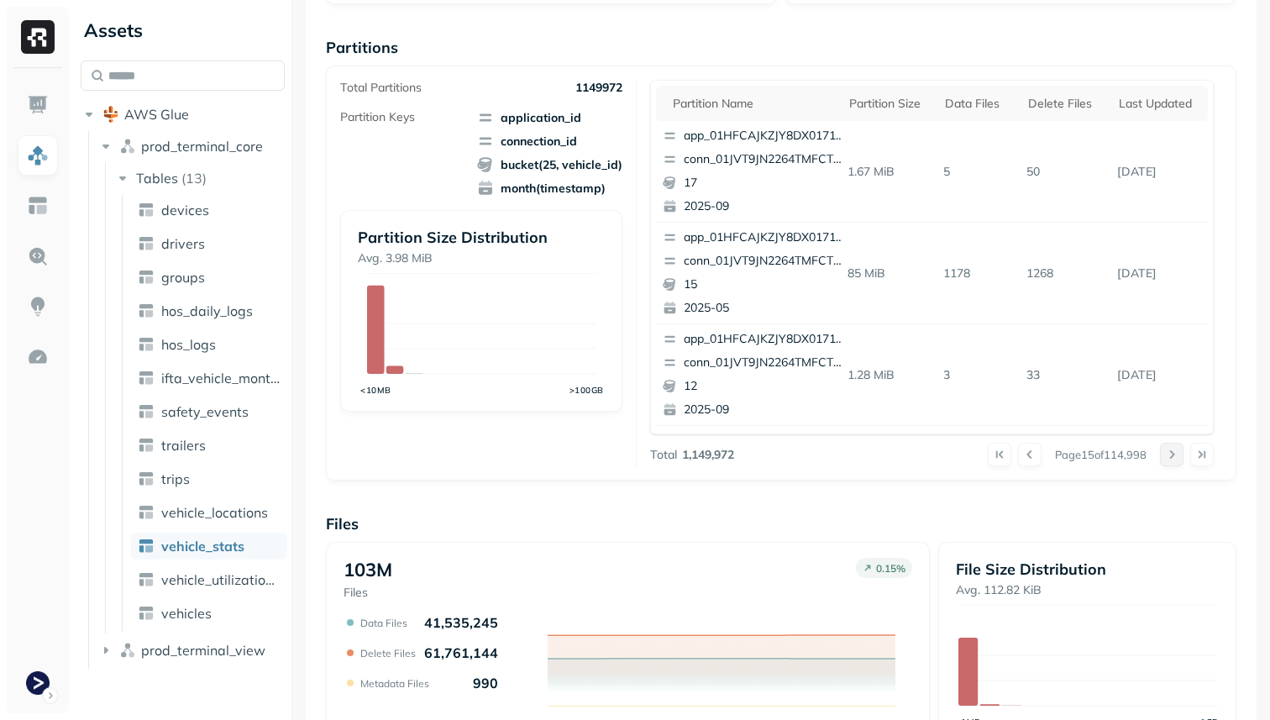
click at [1164, 455] on button at bounding box center [1172, 455] width 24 height 24
click at [1033, 455] on button at bounding box center [1030, 455] width 24 height 24
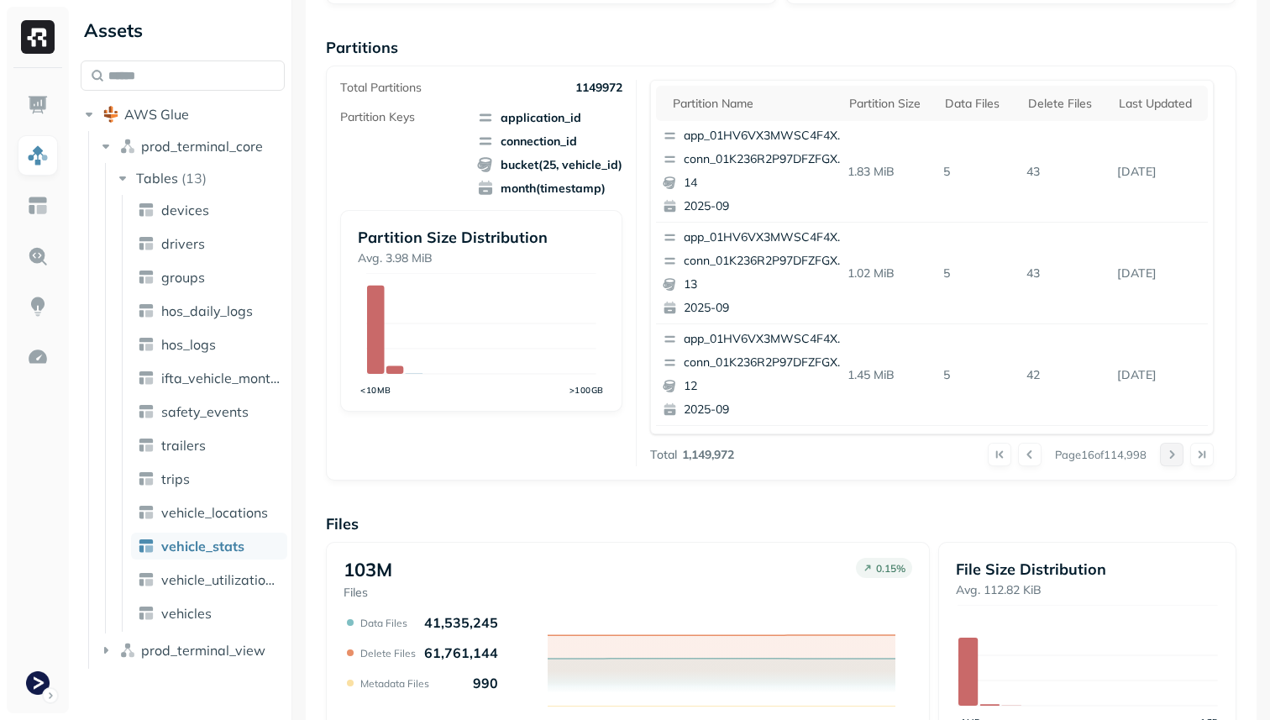
click at [1174, 457] on button at bounding box center [1172, 455] width 24 height 24
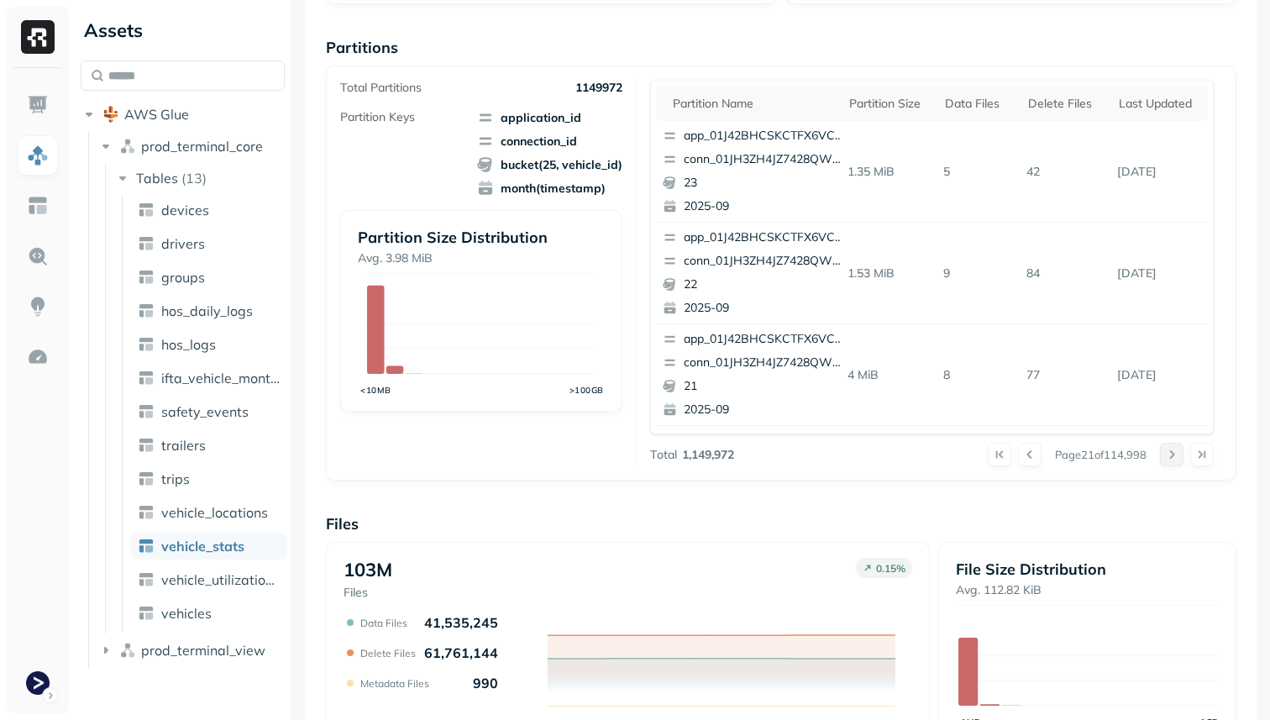
click at [1174, 457] on button at bounding box center [1172, 455] width 24 height 24
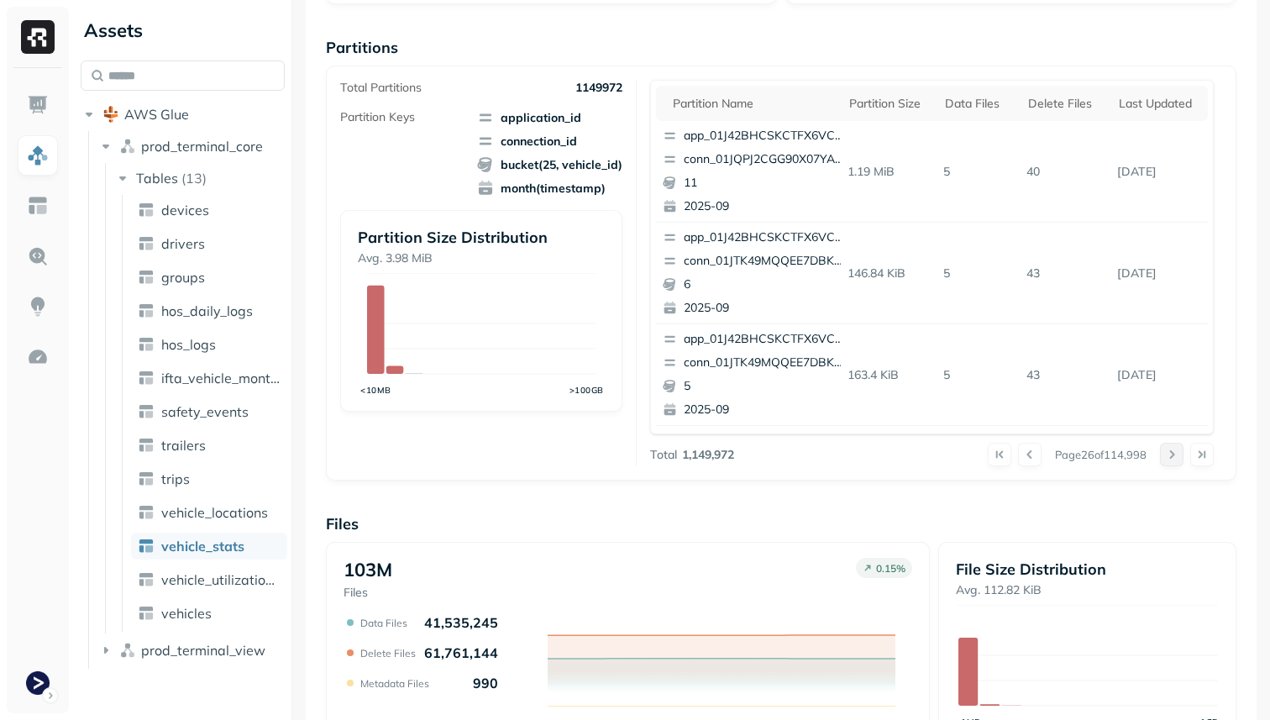
click at [1174, 457] on div at bounding box center [1187, 455] width 54 height 24
click at [1174, 457] on button at bounding box center [1172, 455] width 24 height 24
click at [1174, 457] on div at bounding box center [1187, 455] width 54 height 24
click at [1174, 457] on button at bounding box center [1172, 455] width 24 height 24
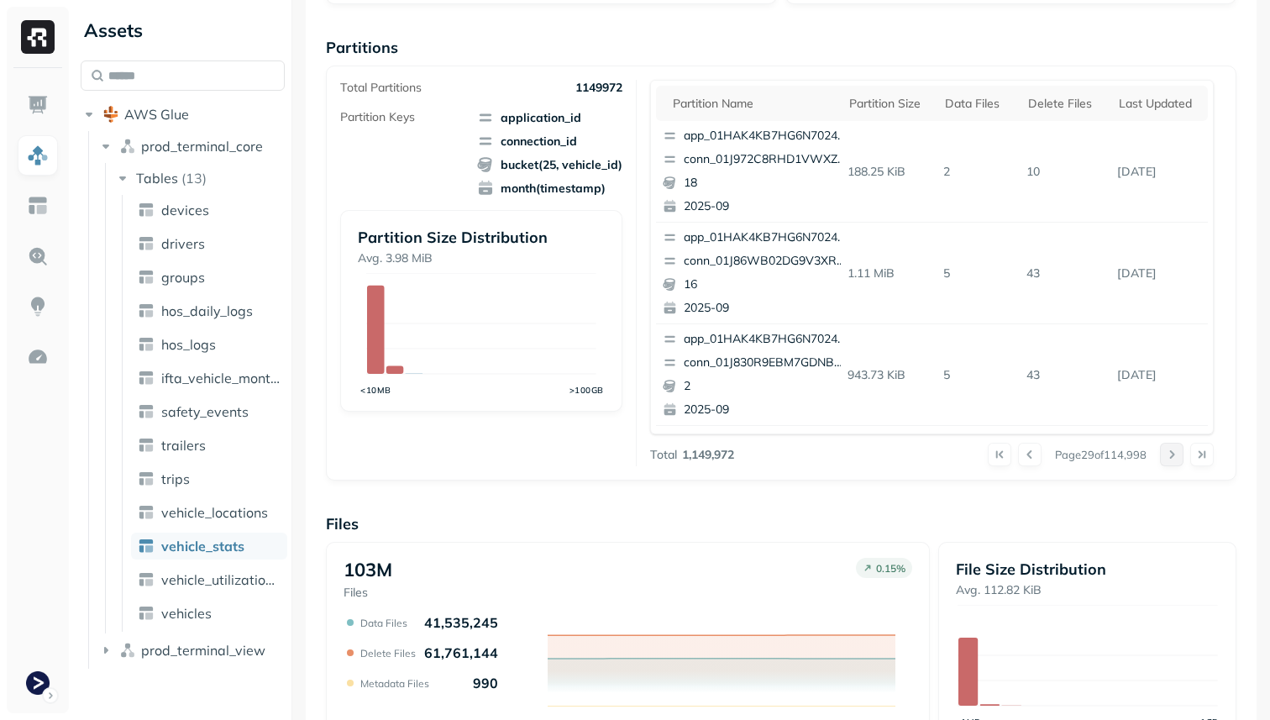
click at [1174, 457] on div at bounding box center [1187, 455] width 54 height 24
click at [1174, 457] on button at bounding box center [1172, 455] width 24 height 24
click at [1174, 457] on div at bounding box center [1187, 455] width 54 height 24
click at [1174, 457] on button at bounding box center [1172, 455] width 24 height 24
click at [1174, 457] on div at bounding box center [1187, 455] width 54 height 24
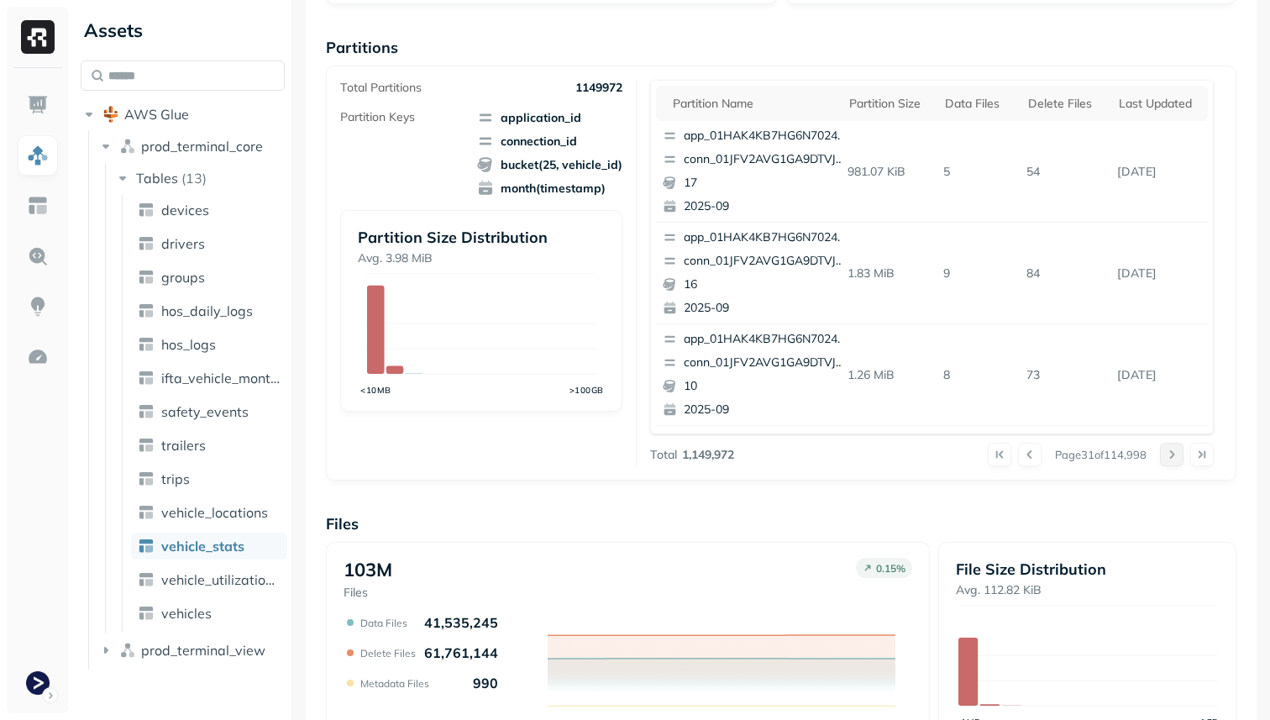
click at [1174, 457] on button at bounding box center [1172, 455] width 24 height 24
click at [1174, 457] on div at bounding box center [1187, 455] width 54 height 24
click at [1174, 457] on button at bounding box center [1172, 455] width 24 height 24
click at [1174, 457] on div at bounding box center [1187, 455] width 54 height 24
click at [1174, 457] on button at bounding box center [1172, 455] width 24 height 24
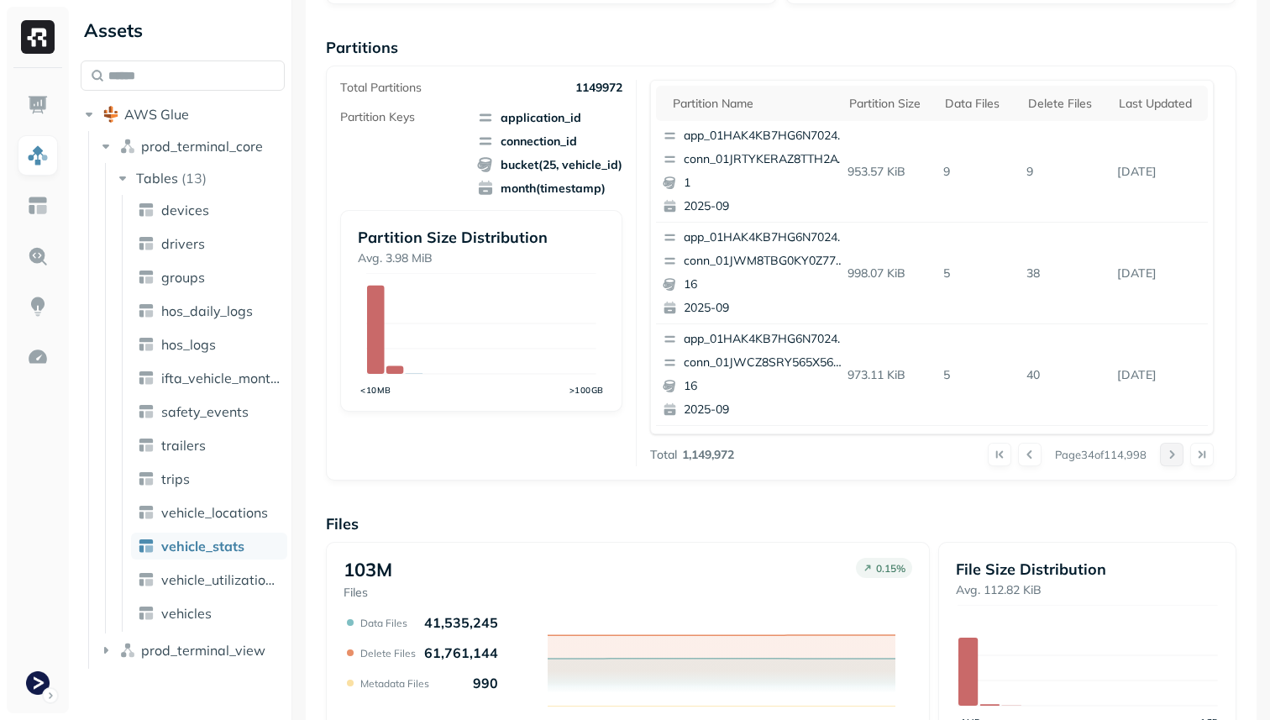
click at [1174, 457] on button at bounding box center [1172, 455] width 24 height 24
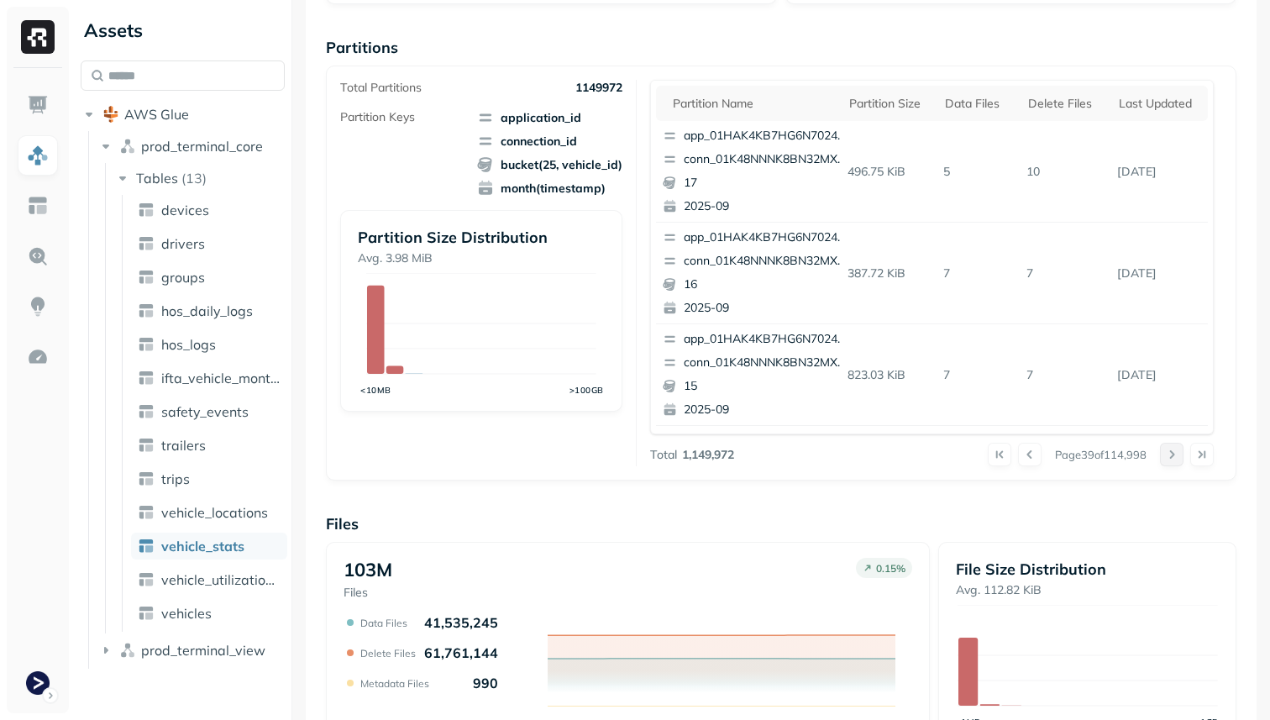
click at [1174, 457] on button at bounding box center [1172, 455] width 24 height 24
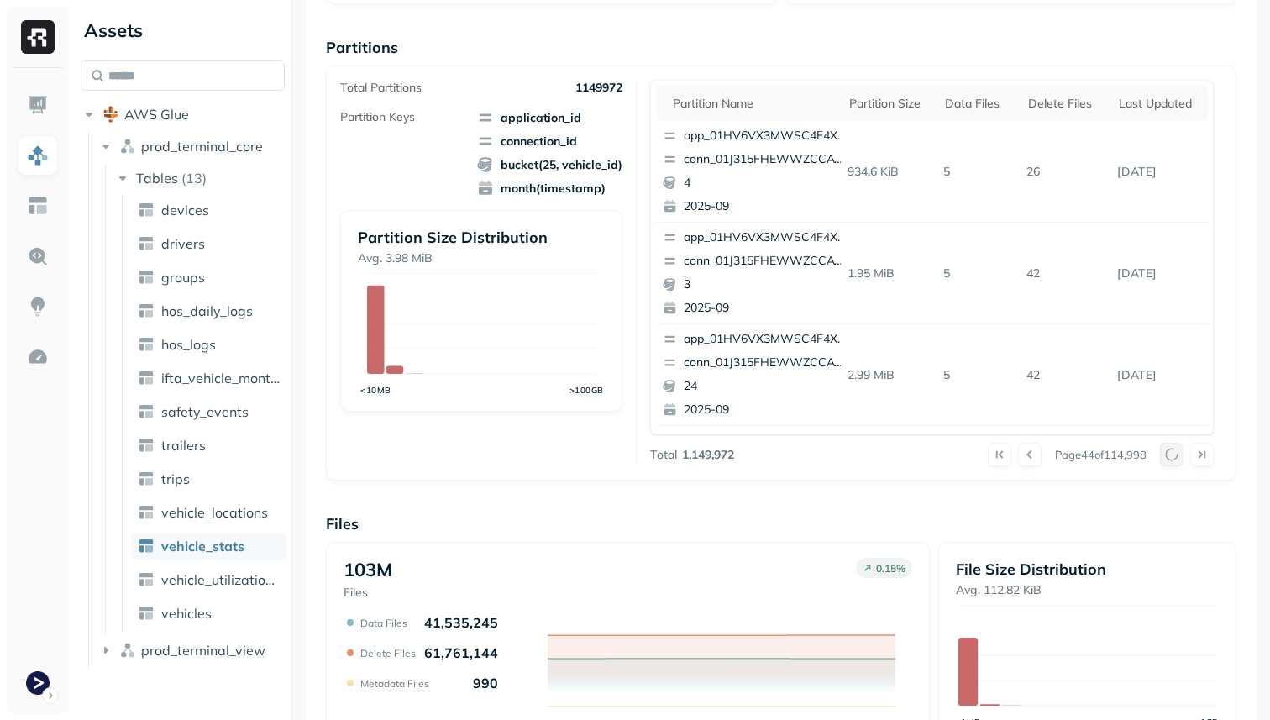
click at [1174, 457] on div at bounding box center [1187, 455] width 54 height 24
click at [1174, 457] on button at bounding box center [1172, 455] width 24 height 24
click at [1174, 457] on div at bounding box center [1187, 455] width 54 height 24
click at [1174, 457] on button at bounding box center [1172, 455] width 24 height 24
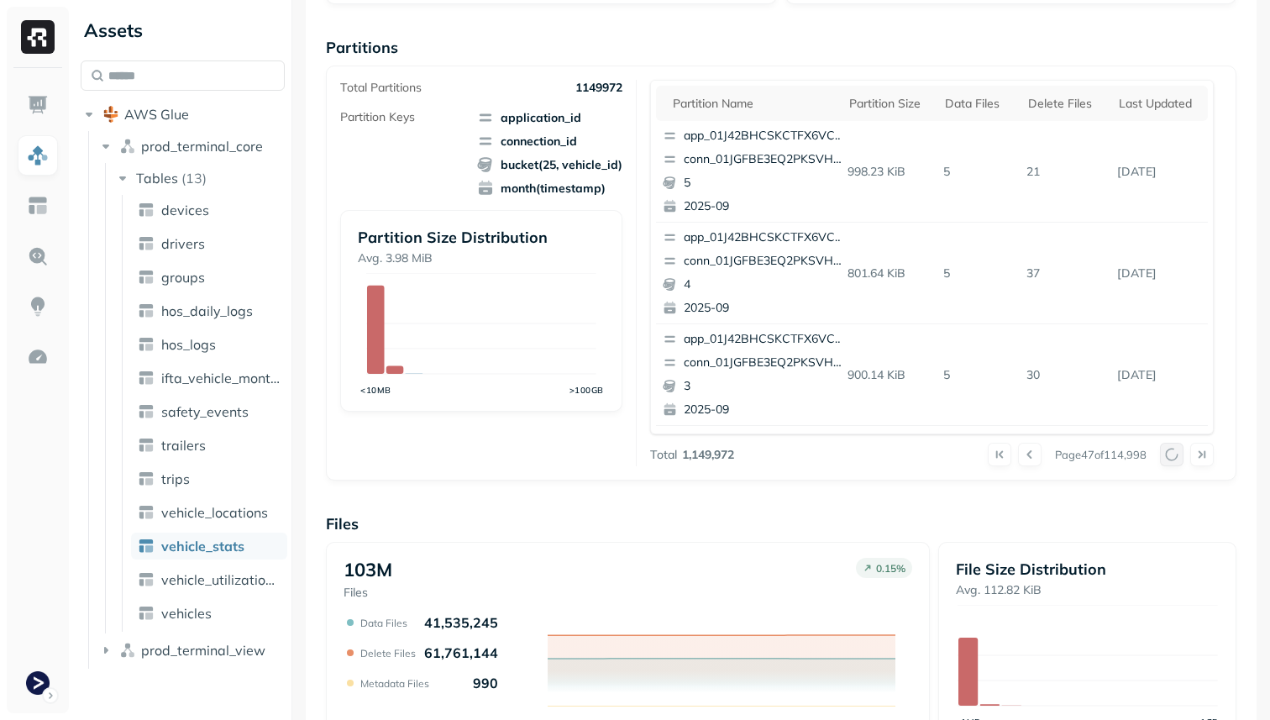
click at [1174, 457] on div at bounding box center [1187, 455] width 54 height 24
click at [1174, 457] on button at bounding box center [1172, 455] width 24 height 24
click at [1174, 457] on div at bounding box center [1187, 455] width 54 height 24
click at [1174, 457] on button at bounding box center [1172, 455] width 24 height 24
click at [1174, 457] on div at bounding box center [1187, 455] width 54 height 24
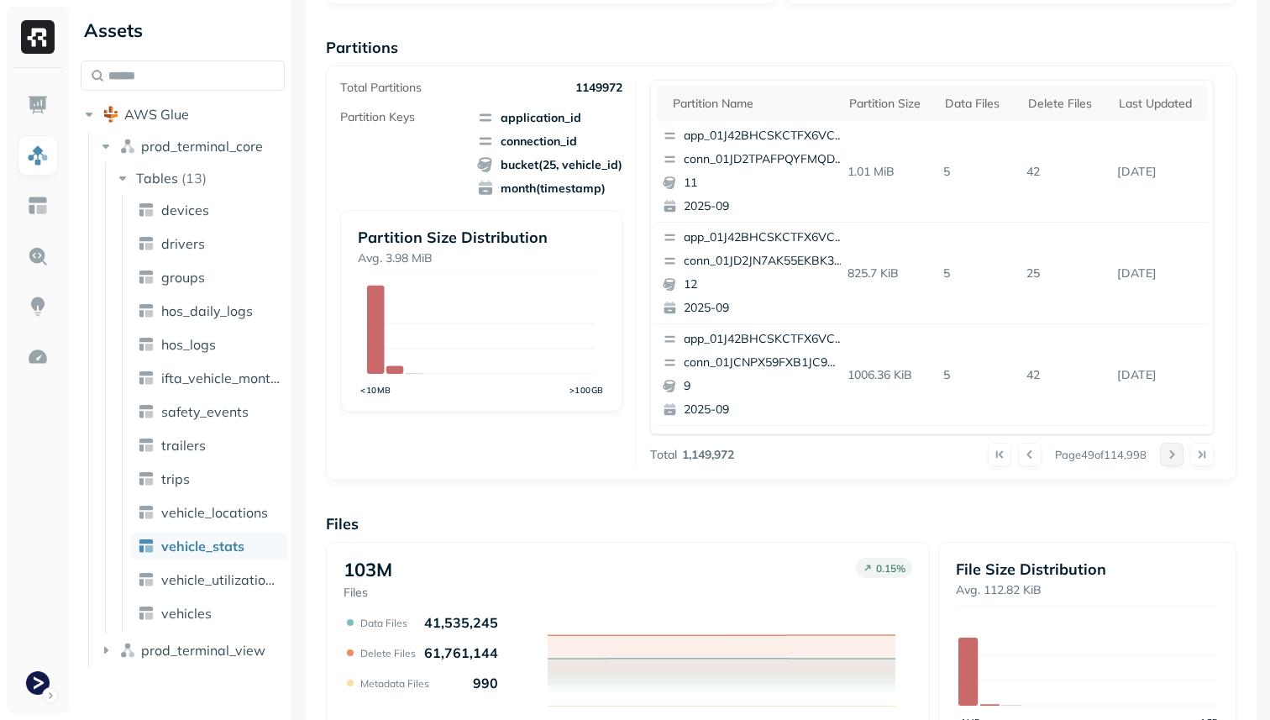
click at [1174, 457] on button at bounding box center [1172, 455] width 24 height 24
click at [1174, 457] on div at bounding box center [1187, 455] width 54 height 24
click at [1174, 457] on button at bounding box center [1172, 455] width 24 height 24
click at [1174, 457] on div at bounding box center [1187, 455] width 54 height 24
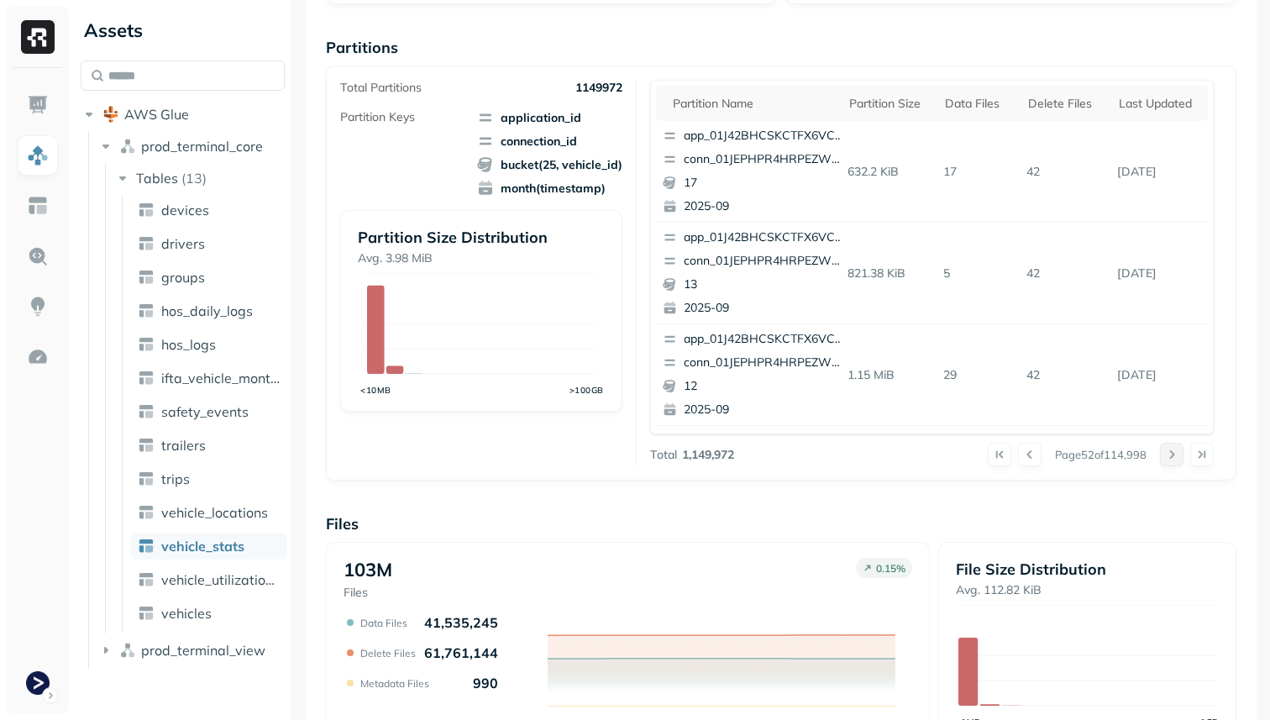
click at [1174, 457] on button at bounding box center [1172, 455] width 24 height 24
click at [1174, 457] on div at bounding box center [1187, 455] width 54 height 24
click at [1174, 457] on button at bounding box center [1172, 455] width 24 height 24
click at [1174, 457] on div at bounding box center [1187, 455] width 54 height 24
click at [1174, 457] on button at bounding box center [1172, 455] width 24 height 24
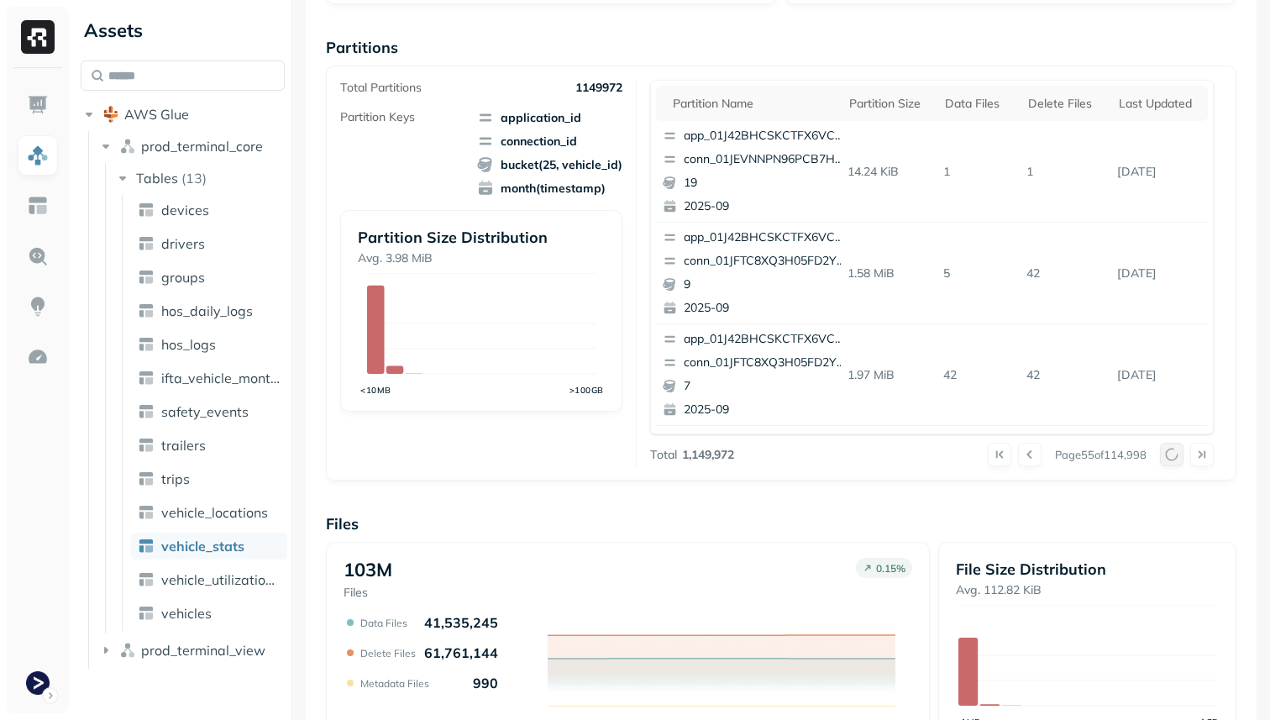
click at [1174, 457] on div at bounding box center [1187, 455] width 54 height 24
click at [1174, 457] on button at bounding box center [1172, 455] width 24 height 24
click at [1174, 457] on div at bounding box center [1187, 455] width 54 height 24
click at [1174, 457] on button at bounding box center [1172, 455] width 24 height 24
click at [1174, 457] on div at bounding box center [1187, 455] width 54 height 24
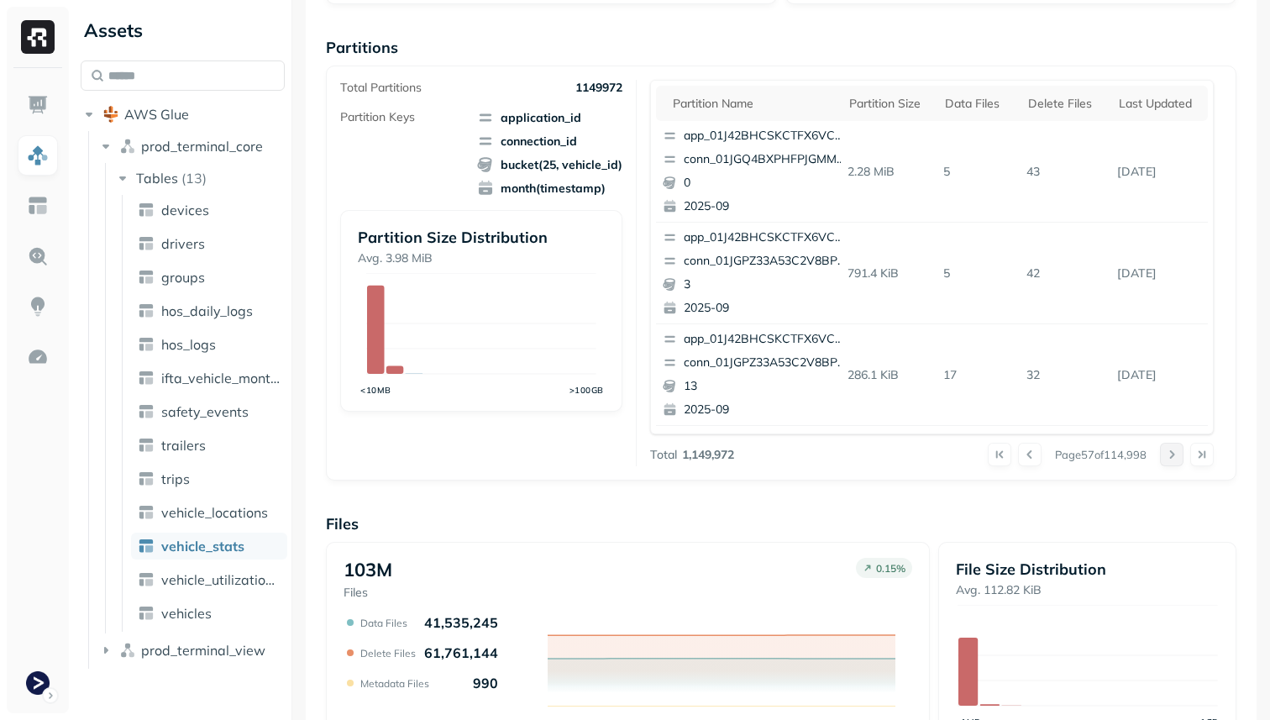
click at [1174, 457] on button at bounding box center [1172, 455] width 24 height 24
click at [1174, 457] on div at bounding box center [1187, 455] width 54 height 24
click at [1174, 457] on button at bounding box center [1172, 455] width 24 height 24
click at [1059, 118] on th "Delete Files" at bounding box center [1065, 103] width 91 height 35
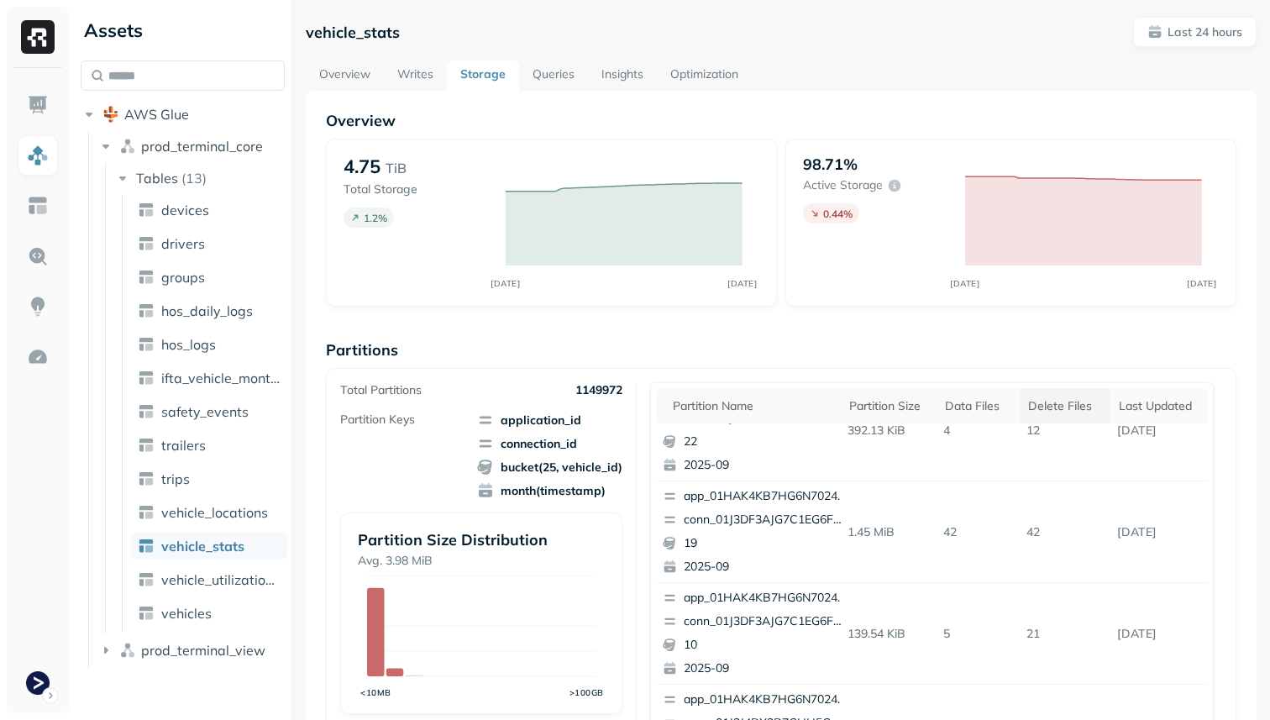
scroll to position [113, 0]
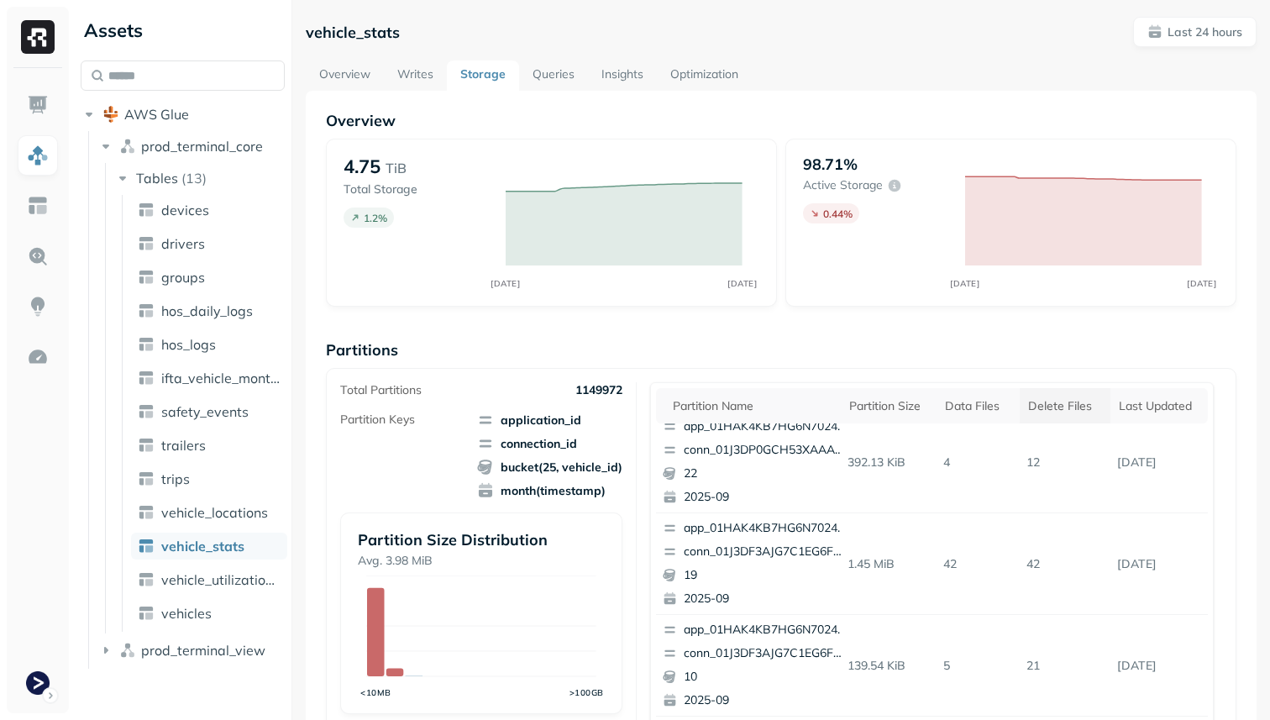
click at [1071, 402] on div "Delete Files" at bounding box center [1065, 406] width 74 height 16
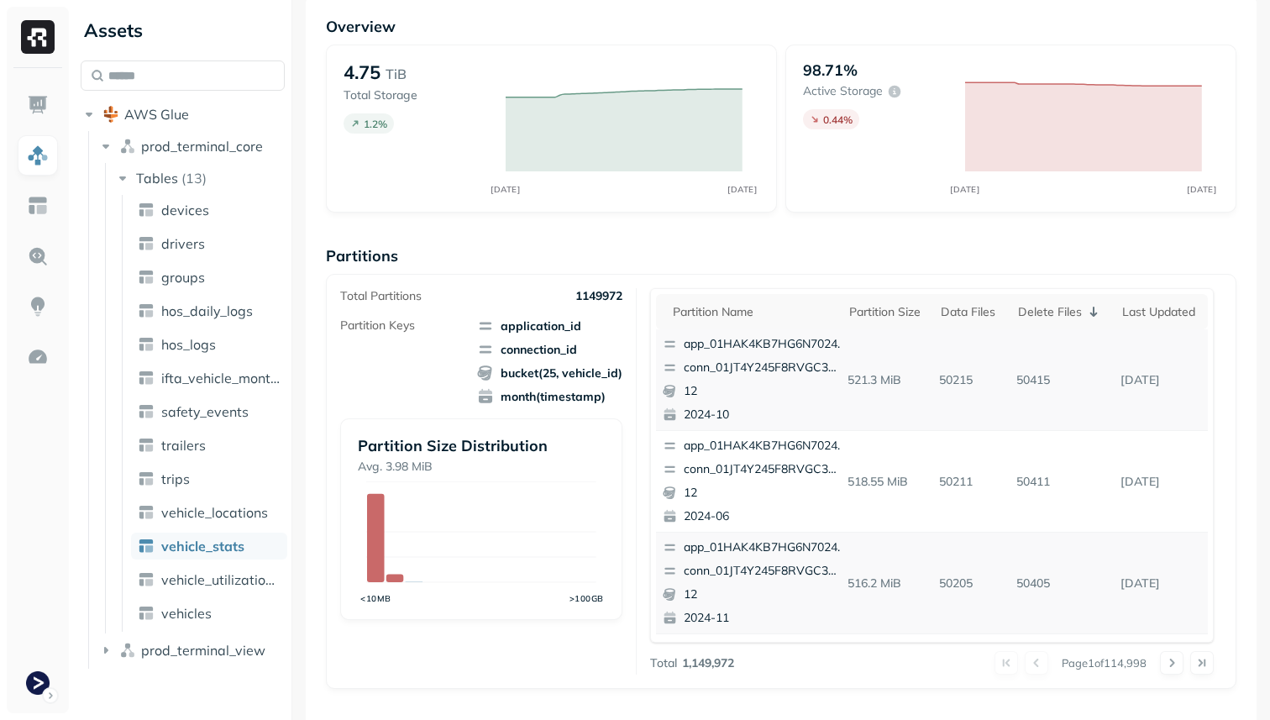
scroll to position [92, 0]
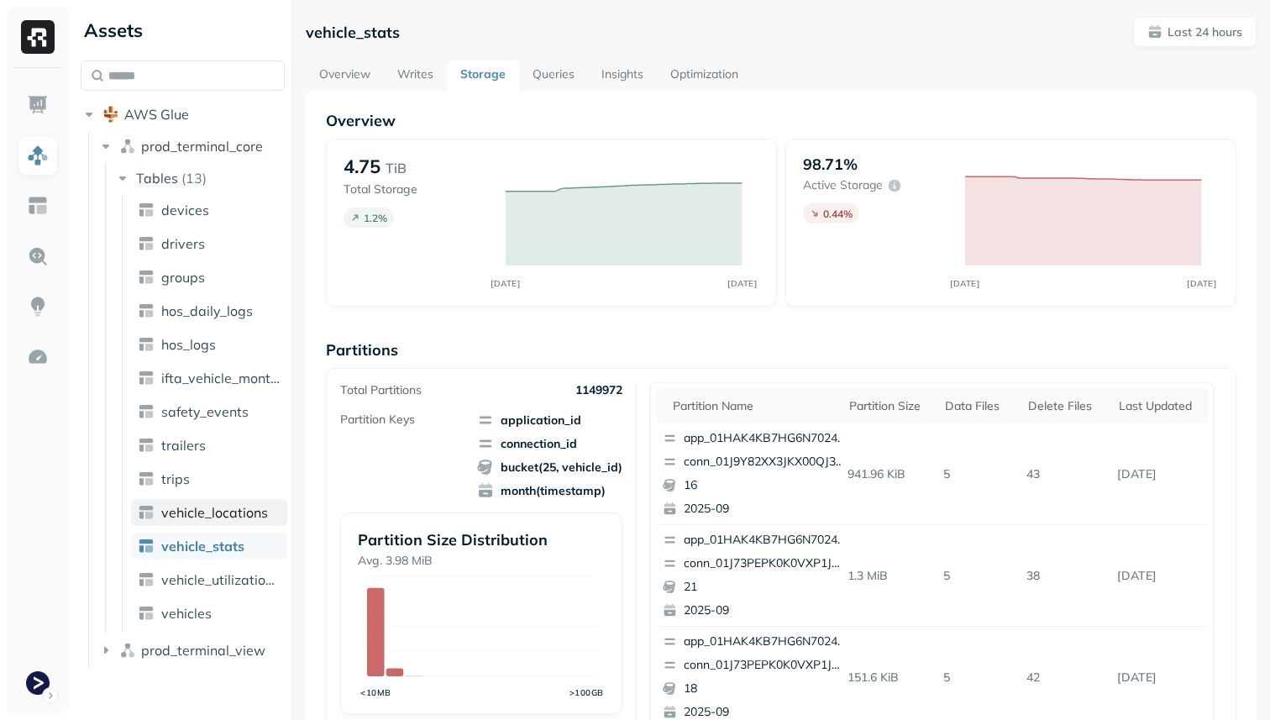
click at [221, 512] on span "vehicle_locations" at bounding box center [214, 512] width 107 height 17
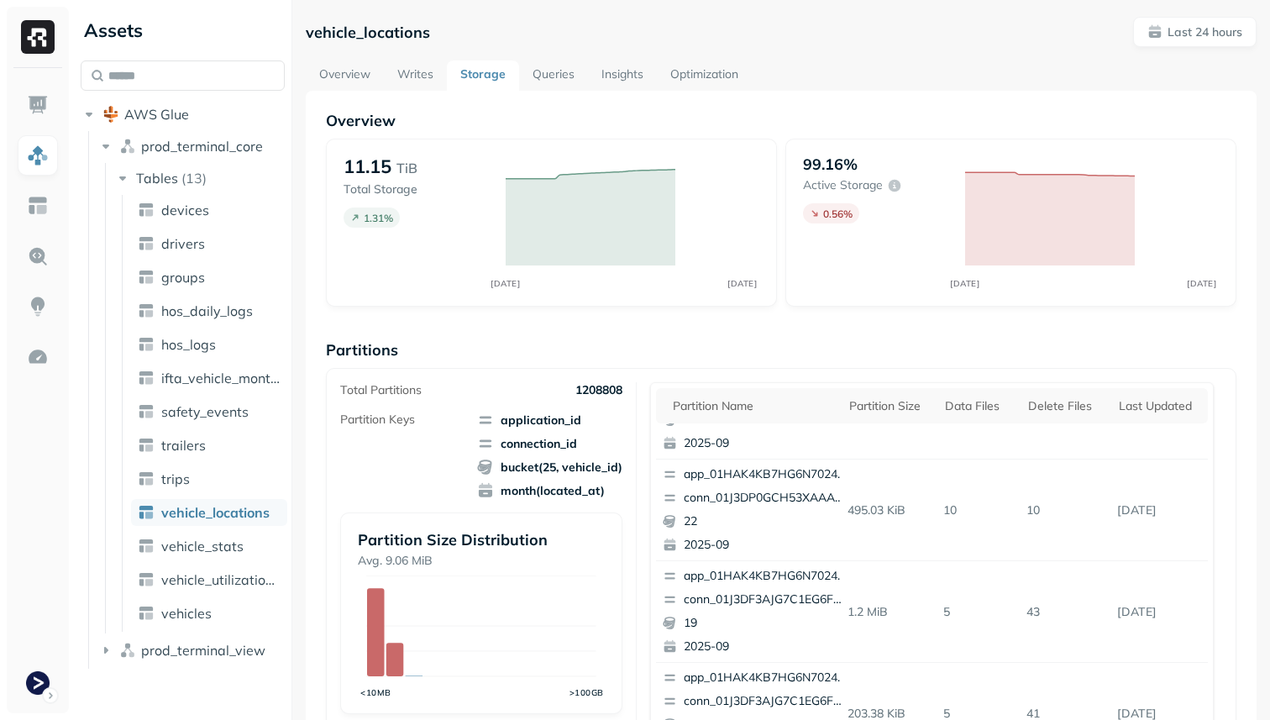
scroll to position [67, 0]
click at [1047, 408] on div "Delete Files" at bounding box center [1065, 406] width 74 height 16
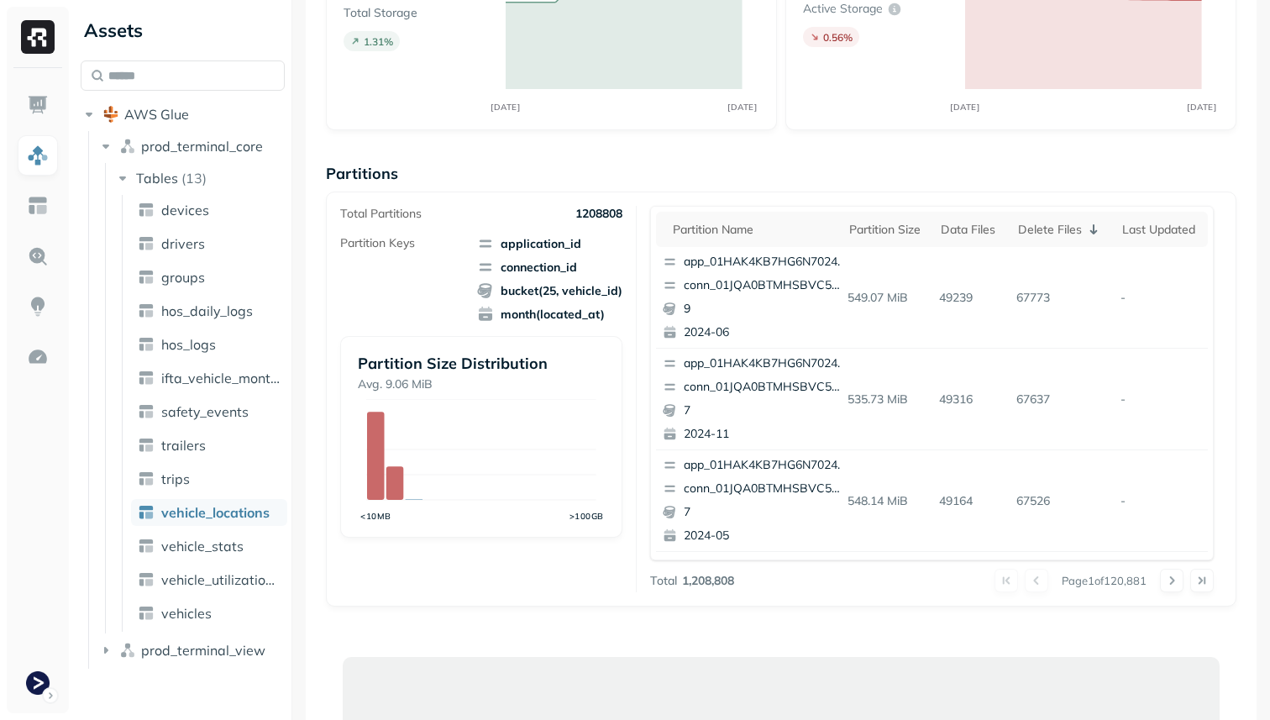
scroll to position [168, 0]
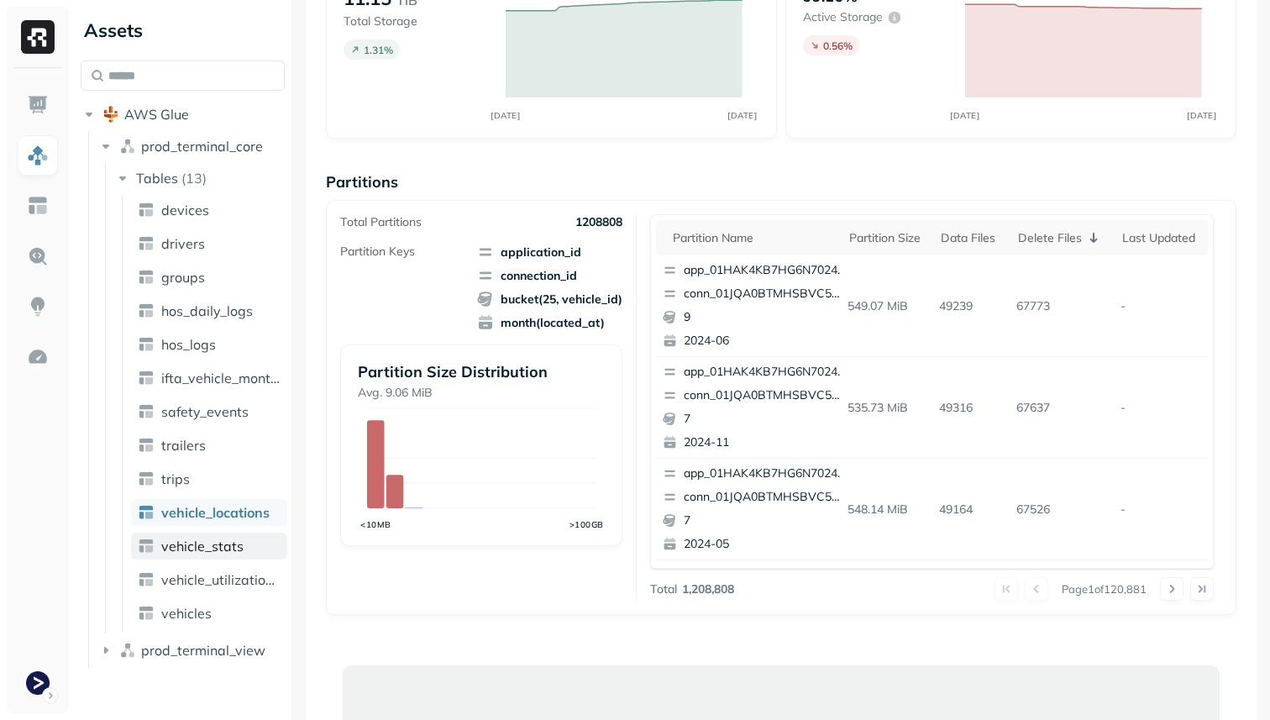
click at [240, 549] on span "vehicle_stats" at bounding box center [202, 546] width 82 height 17
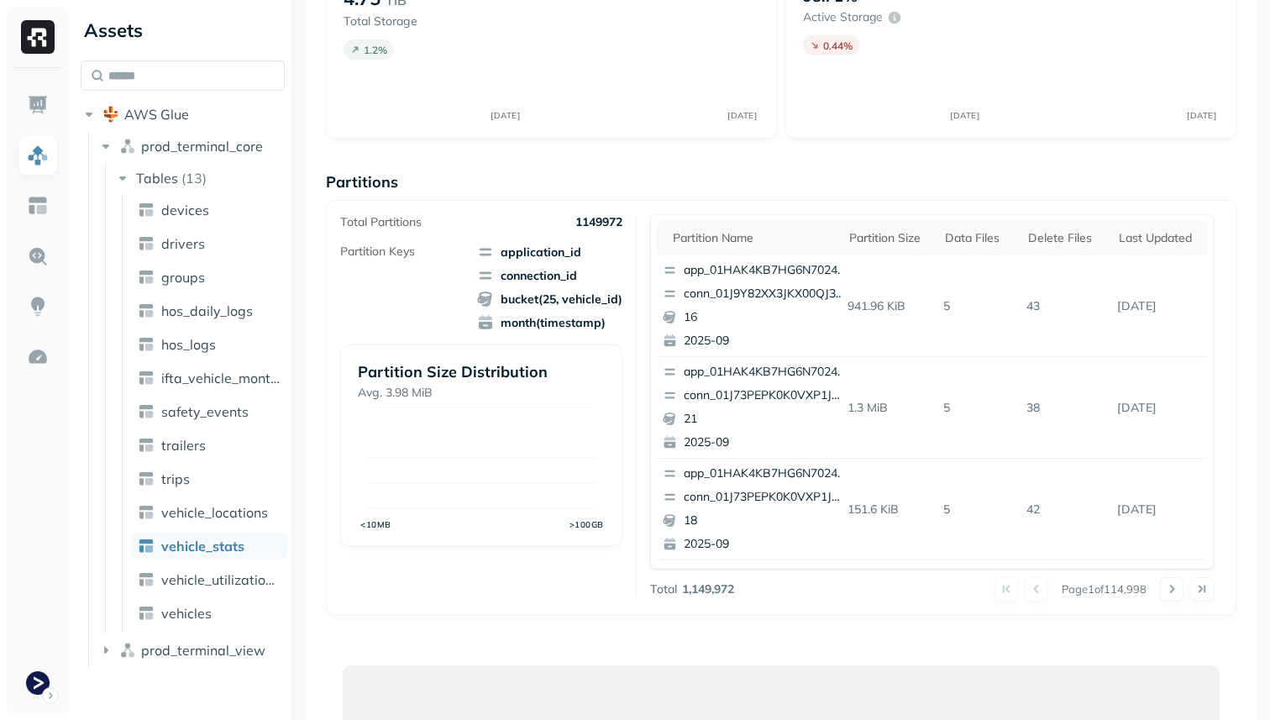
scroll to position [111, 0]
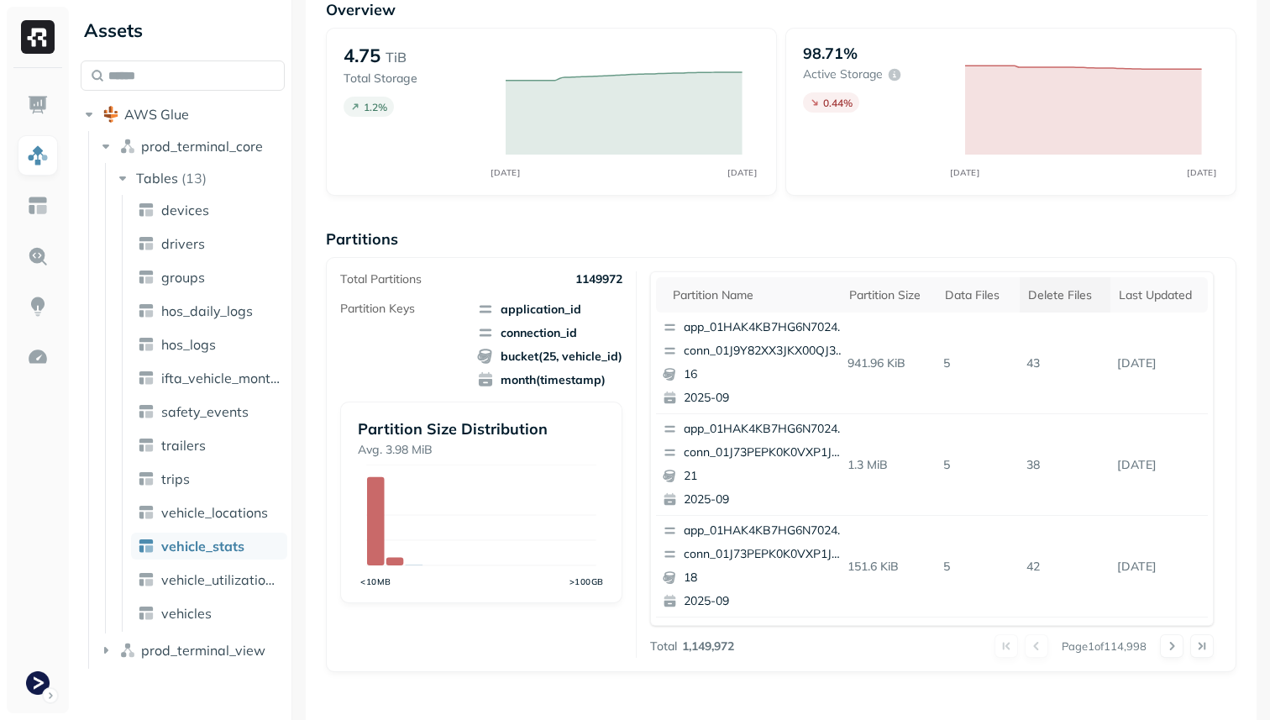
click at [1044, 308] on th "Delete Files" at bounding box center [1065, 294] width 91 height 35
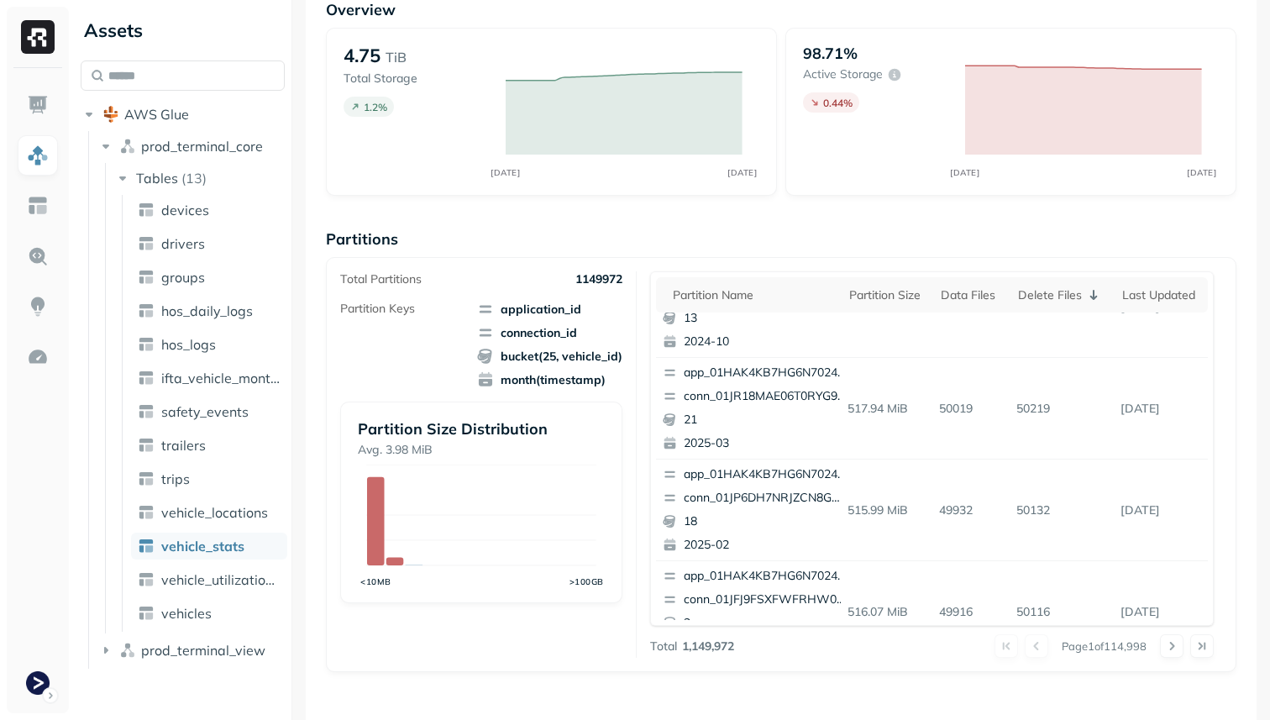
scroll to position [708, 0]
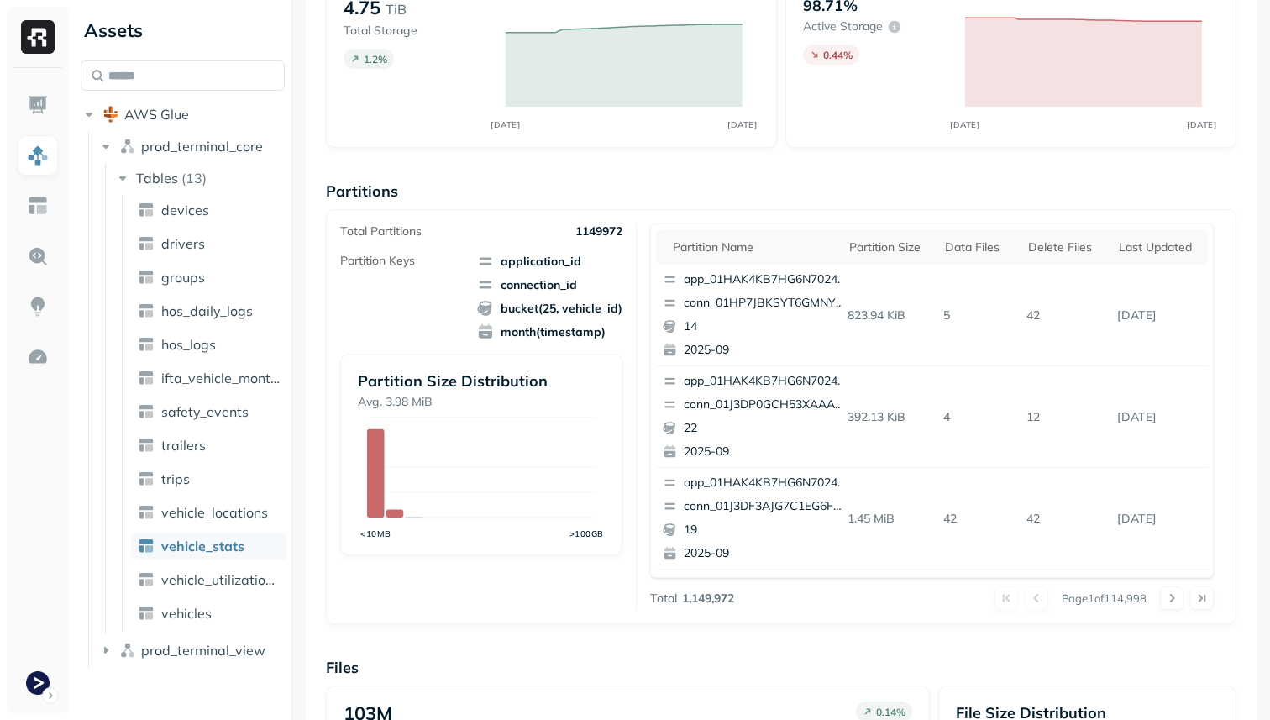
scroll to position [75, 0]
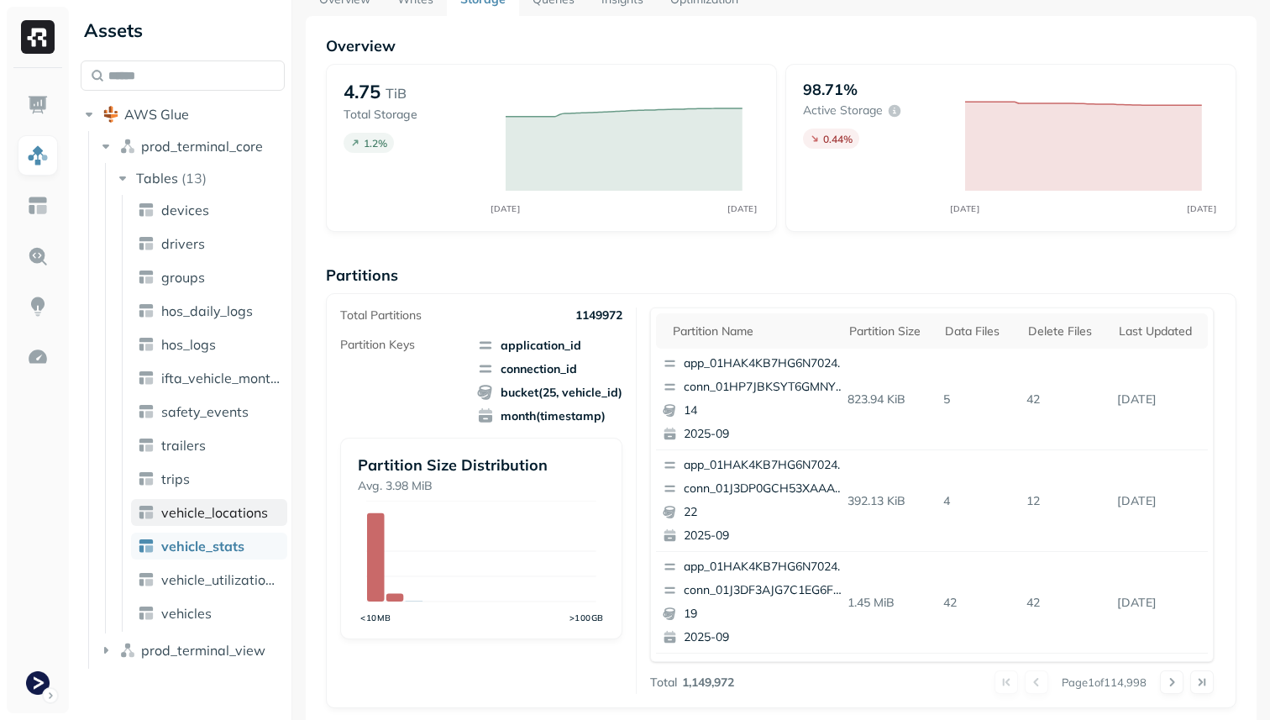
click at [242, 517] on span "vehicle_locations" at bounding box center [214, 512] width 107 height 17
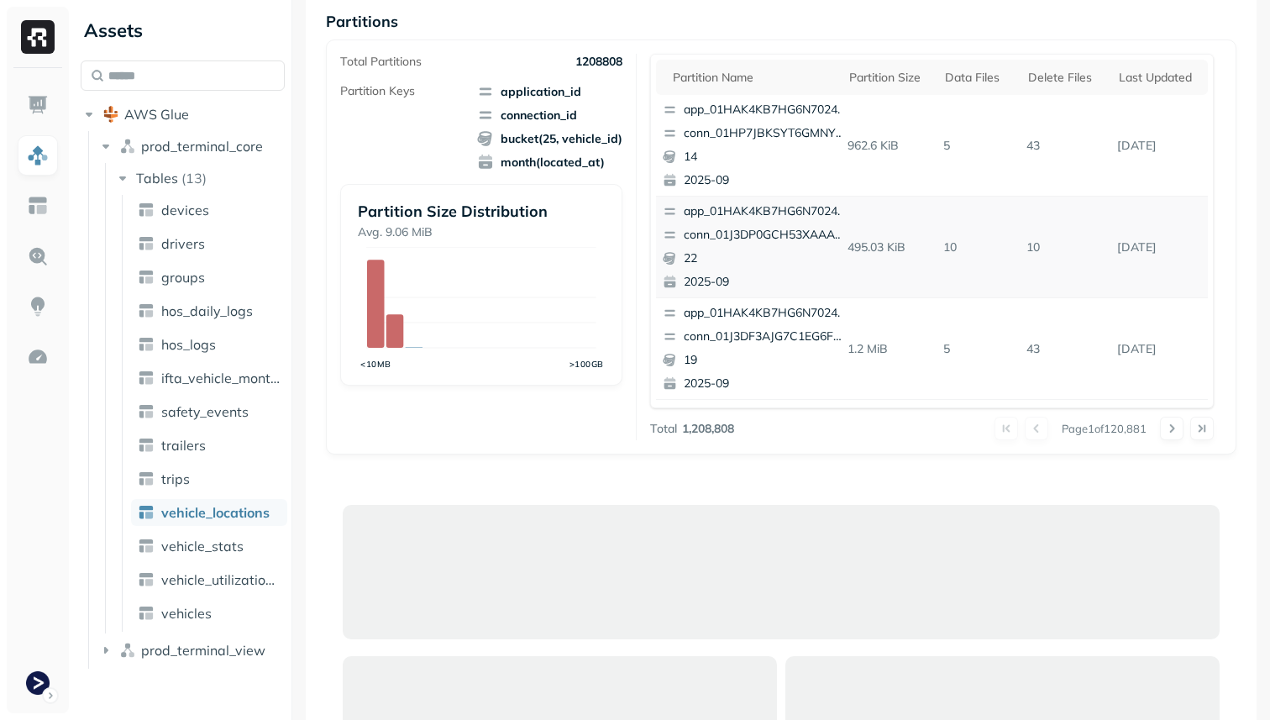
scroll to position [223, 0]
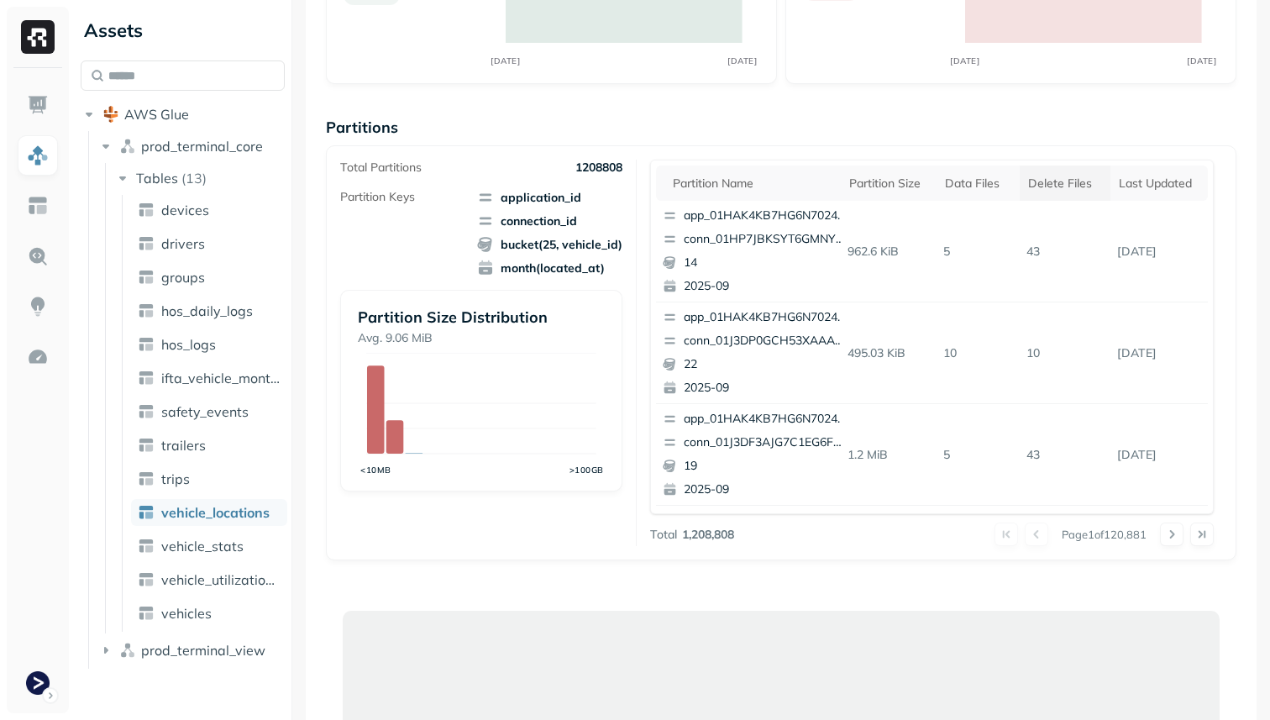
click at [1061, 176] on div "Delete Files" at bounding box center [1065, 184] width 74 height 16
